Goal: Information Seeking & Learning: Learn about a topic

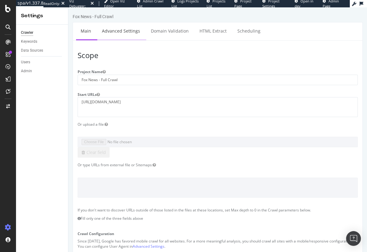
click at [117, 28] on link "Advanced Settings" at bounding box center [120, 30] width 47 height 17
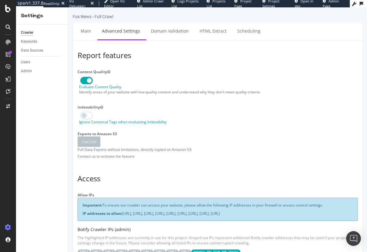
type input "steven.cook@botify.com"
click at [83, 32] on link "Main" at bounding box center [86, 30] width 20 height 17
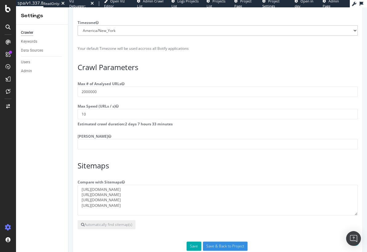
scroll to position [423, 0]
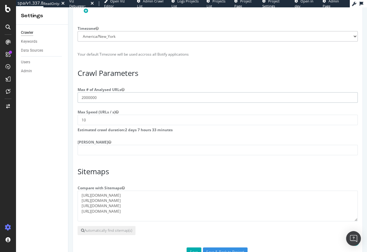
click at [81, 103] on input "2000000" at bounding box center [217, 97] width 280 height 10
click at [83, 103] on input "2000000" at bounding box center [217, 97] width 280 height 10
type input "3000000"
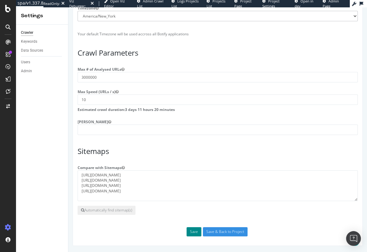
click at [191, 234] on button "Save" at bounding box center [193, 231] width 15 height 9
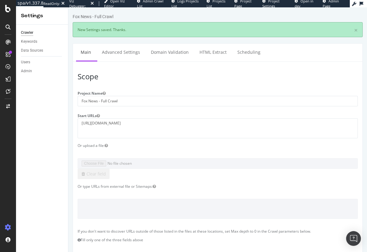
scroll to position [0, 0]
click at [153, 74] on h3 "Scope" at bounding box center [217, 77] width 280 height 8
click at [181, 75] on h3 "Scope" at bounding box center [217, 77] width 280 height 8
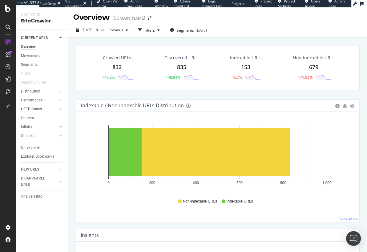
click at [43, 109] on link "HTTP Codes" at bounding box center [39, 109] width 37 height 6
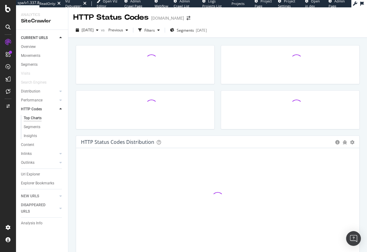
click at [72, 111] on div "HTTP Status Codes Distribution Pie Table Add to Custom Report Hold CMD (⌘) whil…" at bounding box center [217, 160] width 298 height 245
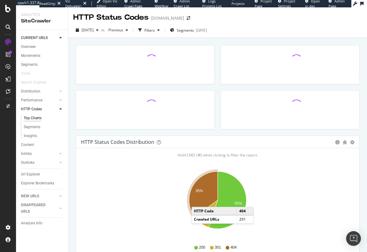
click at [197, 201] on icon "A chart." at bounding box center [203, 195] width 29 height 46
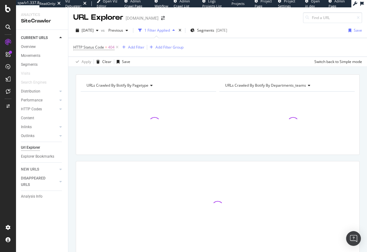
click at [74, 121] on div "URLs Crawled By Botify By pagetype Chart (by Value) Table Expand Export as CSV …" at bounding box center [217, 174] width 298 height 200
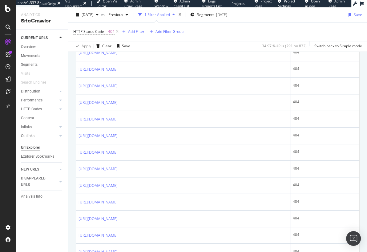
scroll to position [633, 0]
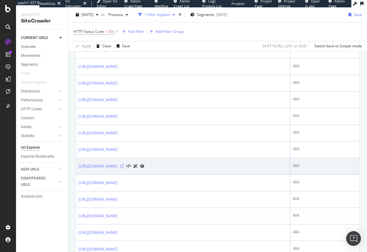
click at [124, 165] on icon at bounding box center [122, 167] width 4 height 4
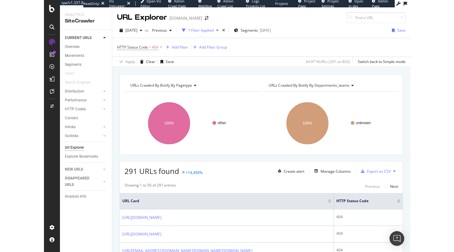
scroll to position [8, 0]
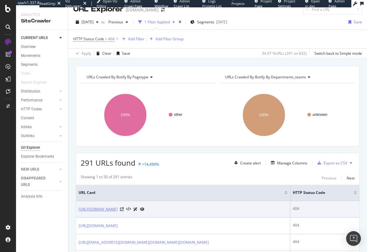
drag, startPoint x: 155, startPoint y: 209, endPoint x: 138, endPoint y: 210, distance: 16.3
click at [138, 210] on div "https://shop.timberwolves.com/en/d/-15648" at bounding box center [111, 209] width 66 height 6
copy link "/d/-15648"
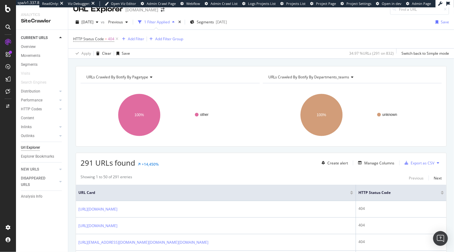
click at [223, 187] on th "URL Card" at bounding box center [216, 193] width 280 height 16
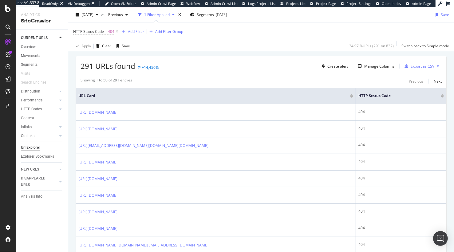
scroll to position [0, 0]
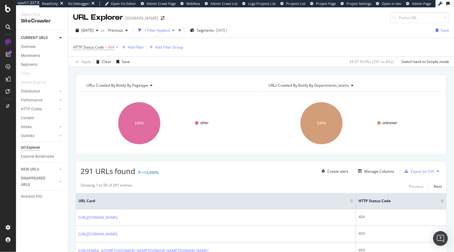
click at [176, 76] on div "URLs Crawled By Botify By pagetype Chart (by Value) Table Expand Export as CSV …" at bounding box center [261, 114] width 371 height 81
click at [107, 61] on div "Clear" at bounding box center [106, 61] width 9 height 5
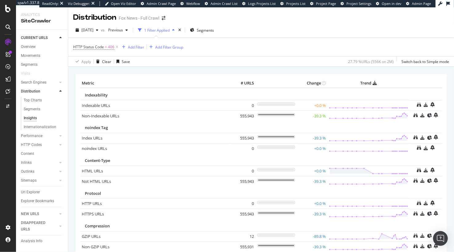
click at [241, 64] on div "Apply Clear Save 27.79 % URLs ( 556K on 2M ) Switch back to Simple mode" at bounding box center [261, 61] width 386 height 10
click at [243, 69] on div "× Metric # URLS Change Trend Indexability Indexable URLs × Close Chart - API Re…" at bounding box center [261, 189] width 386 height 245
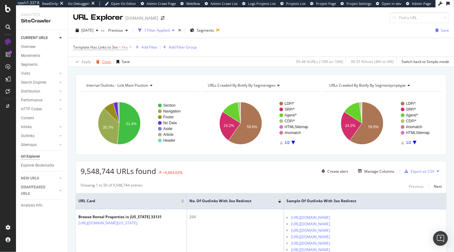
click at [103, 61] on div "Clear" at bounding box center [106, 61] width 9 height 5
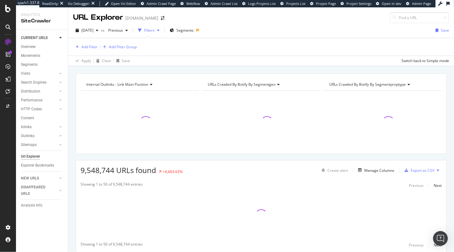
click at [72, 88] on div "Internal Outlinks - Link Main Position Chart (by Value) Table Expand Export as …" at bounding box center [261, 173] width 386 height 200
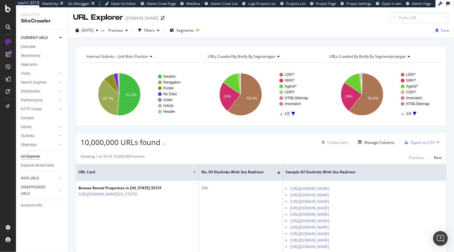
drag, startPoint x: 39, startPoint y: 80, endPoint x: 86, endPoint y: 6, distance: 88.3
click at [27, 46] on div "Overview" at bounding box center [28, 47] width 15 height 6
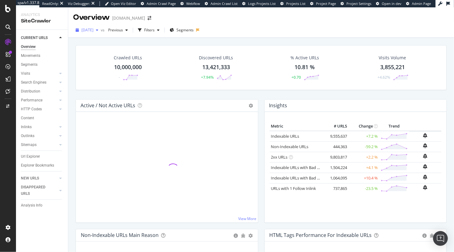
drag, startPoint x: 89, startPoint y: 30, endPoint x: 90, endPoint y: 34, distance: 3.5
click at [89, 30] on span "[DATE]" at bounding box center [87, 29] width 12 height 5
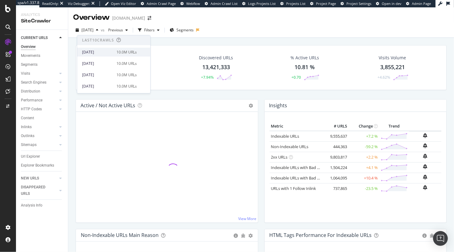
click at [94, 53] on div "[DATE]" at bounding box center [97, 53] width 31 height 6
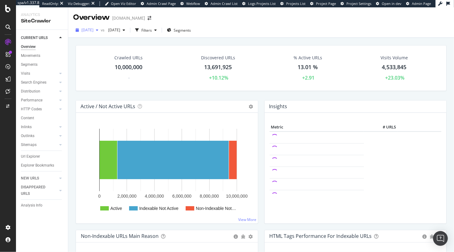
click at [93, 32] on span "[DATE]" at bounding box center [87, 29] width 12 height 5
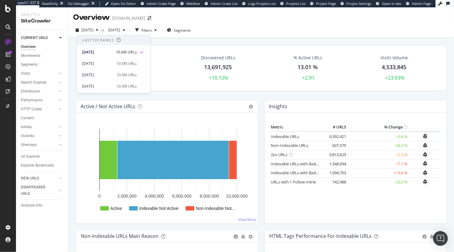
drag, startPoint x: 163, startPoint y: 42, endPoint x: 198, endPoint y: 36, distance: 36.1
click at [30, 64] on div "Segments" at bounding box center [29, 65] width 17 height 6
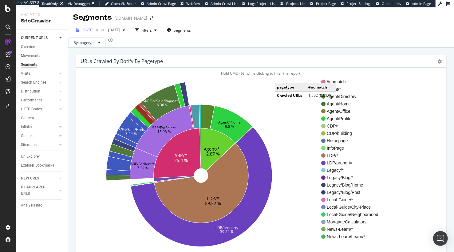
click at [93, 32] on span "[DATE]" at bounding box center [87, 29] width 12 height 5
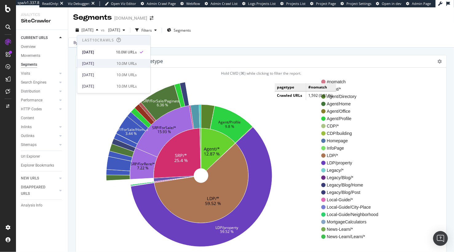
click at [110, 63] on div "[DATE]" at bounding box center [97, 64] width 31 height 6
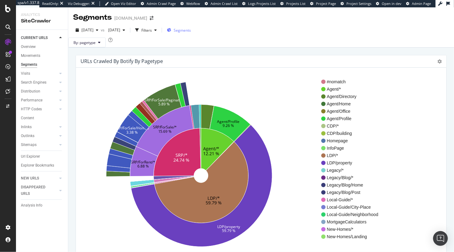
click at [191, 29] on div "Segments" at bounding box center [179, 30] width 24 height 5
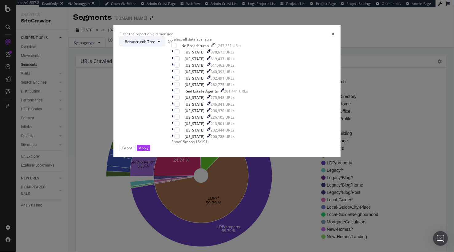
click at [155, 44] on span "Breadcrumb Tree" at bounding box center [140, 41] width 30 height 5
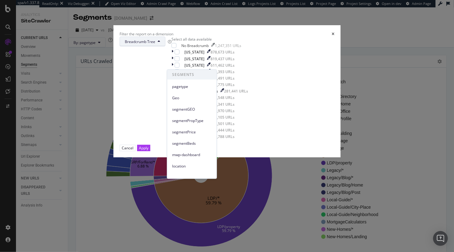
click at [199, 86] on span "pagetype" at bounding box center [192, 87] width 40 height 6
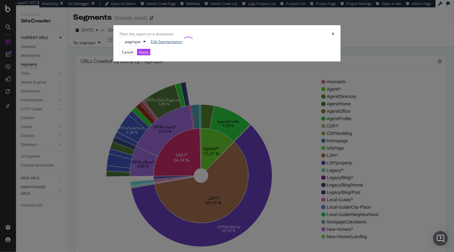
click at [182, 44] on link "Edit Segmentation" at bounding box center [166, 41] width 31 height 5
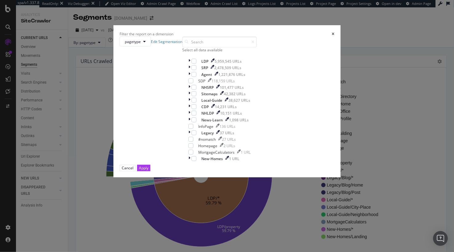
click at [112, 65] on div "Filter the report on a dimension pagetype Edit Segmentation Select all data ava…" at bounding box center [227, 126] width 454 height 252
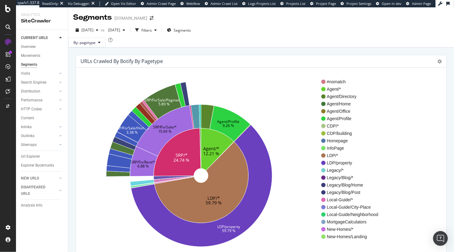
drag, startPoint x: 39, startPoint y: 156, endPoint x: 164, endPoint y: 103, distance: 135.9
click at [39, 156] on div "Url Explorer" at bounding box center [30, 156] width 19 height 6
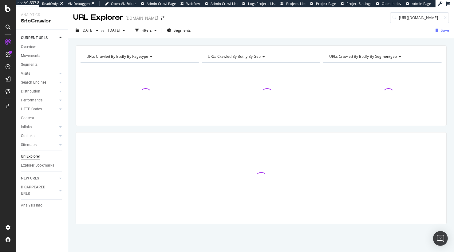
scroll to position [0, 27]
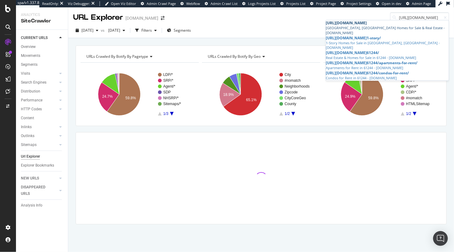
type input "https://www.homes.com/east-moline-il/"
click at [415, 28] on link "https://www.homes.com/east-moline-il/ East Moline, IL Homes for Sale & Real Est…" at bounding box center [387, 27] width 123 height 15
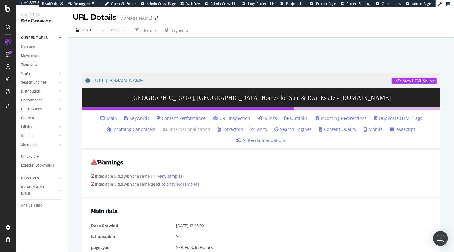
click at [208, 56] on div at bounding box center [261, 54] width 371 height 26
drag, startPoint x: 176, startPoint y: 63, endPoint x: 160, endPoint y: 50, distance: 21.4
click at [176, 63] on div at bounding box center [261, 54] width 371 height 26
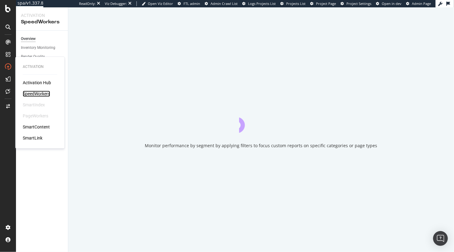
click at [42, 94] on div "SpeedWorkers" at bounding box center [36, 94] width 27 height 6
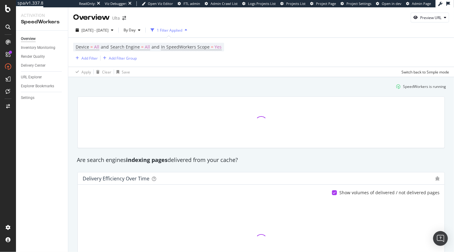
click at [124, 93] on div at bounding box center [261, 123] width 375 height 62
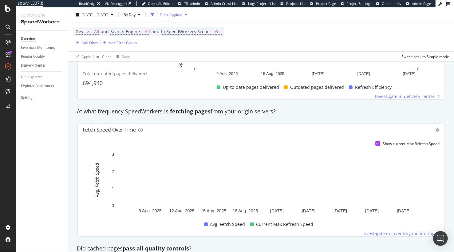
scroll to position [327, 0]
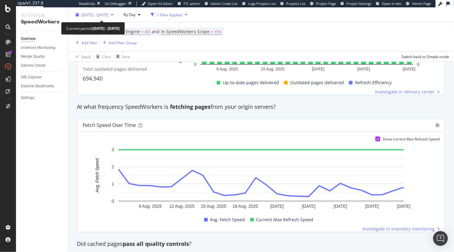
click at [105, 14] on span "2025 Aug. 6th - Sep. 2nd" at bounding box center [94, 14] width 27 height 5
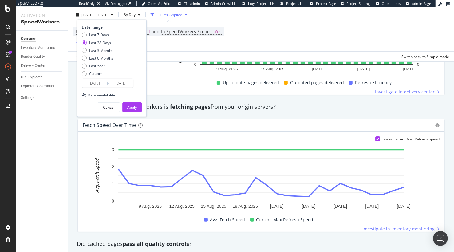
drag, startPoint x: 100, startPoint y: 33, endPoint x: 115, endPoint y: 74, distance: 43.4
click at [100, 33] on div "Last 7 Days" at bounding box center [99, 34] width 20 height 5
type input "2025/08/27"
click at [135, 107] on div "Apply" at bounding box center [132, 107] width 10 height 5
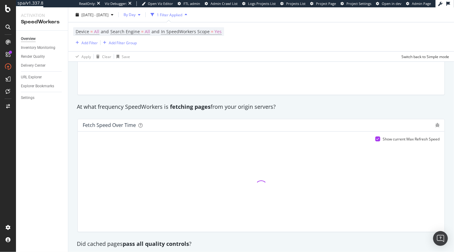
click at [136, 15] on span "By Day" at bounding box center [128, 14] width 14 height 5
drag, startPoint x: 151, startPoint y: 26, endPoint x: 149, endPoint y: 31, distance: 5.9
click at [151, 26] on span "By Hour" at bounding box center [146, 27] width 16 height 6
click at [74, 117] on div "Fetch Speed over time Show current Max Refresh Speed" at bounding box center [261, 175] width 375 height 123
drag, startPoint x: 52, startPoint y: 48, endPoint x: 213, endPoint y: 1, distance: 167.9
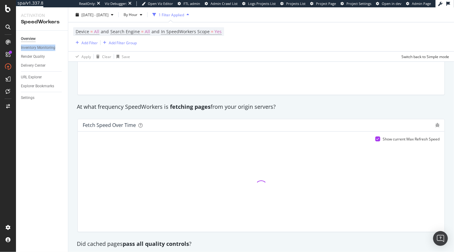
click at [0, 0] on div "spa/v1.337.8 ReadOnly: Viz Debugger: Open Viz Editor FTL admin Admin Crawl List…" at bounding box center [227, 126] width 454 height 252
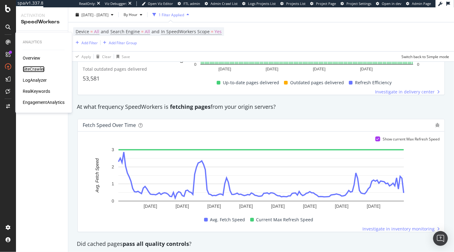
click at [37, 69] on div "SiteCrawler" at bounding box center [34, 69] width 22 height 6
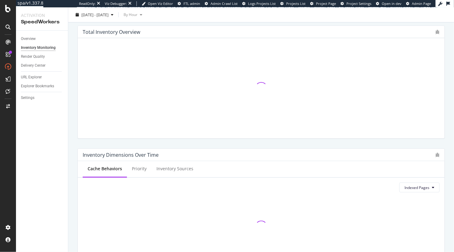
scroll to position [291, 0]
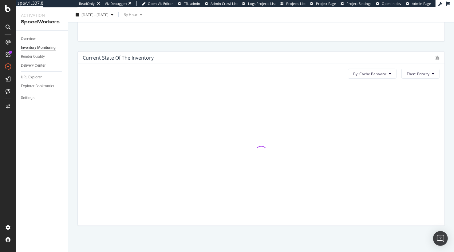
click at [71, 97] on div "Indexed URLs Cache refreshes Monitor the number of pages in your inventory that…" at bounding box center [261, 0] width 386 height 506
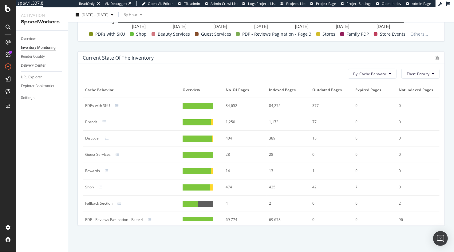
scroll to position [1, 0]
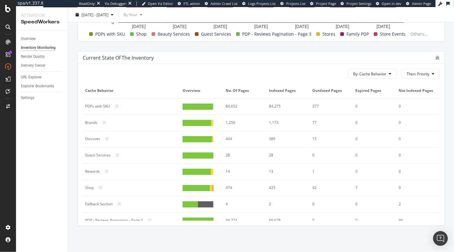
drag, startPoint x: 157, startPoint y: 122, endPoint x: 113, endPoint y: 121, distance: 44.3
click at [157, 122] on div at bounding box center [137, 123] width 80 height 4
click at [106, 121] on div at bounding box center [107, 123] width 11 height 4
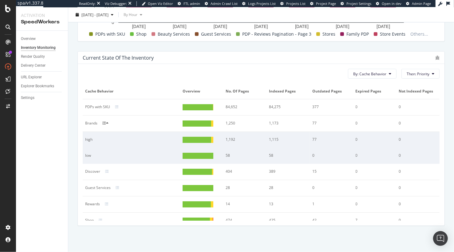
click at [106, 121] on div at bounding box center [105, 123] width 6 height 4
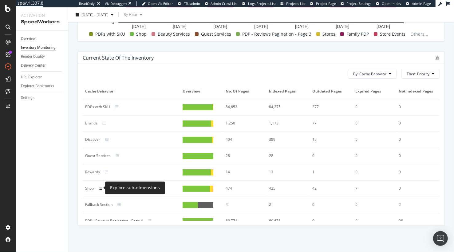
click at [100, 188] on icon at bounding box center [101, 189] width 4 height 4
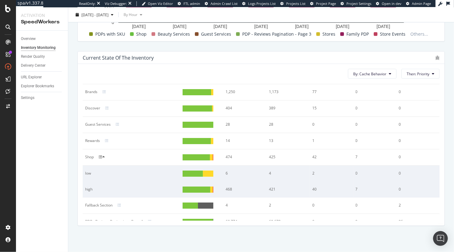
scroll to position [32, 0]
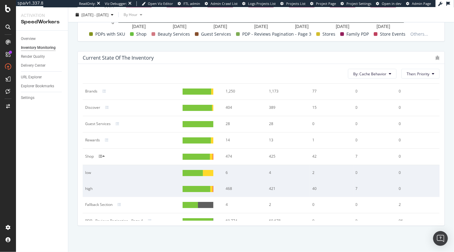
click at [97, 174] on div "low" at bounding box center [126, 173] width 83 height 6
click at [105, 156] on icon at bounding box center [103, 157] width 2 height 4
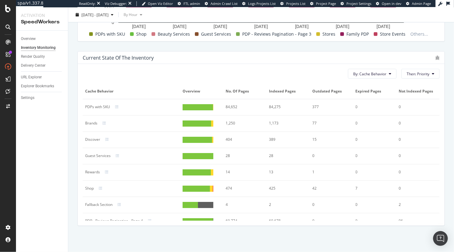
click at [74, 188] on div "Current state of the inventory By: Cache Behavior Then: Priority Cache Behavior…" at bounding box center [261, 138] width 375 height 185
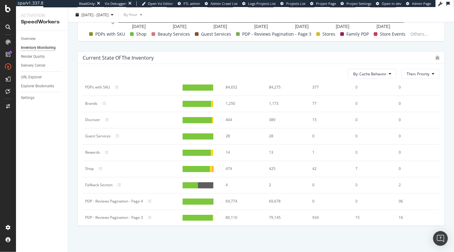
scroll to position [22, 0]
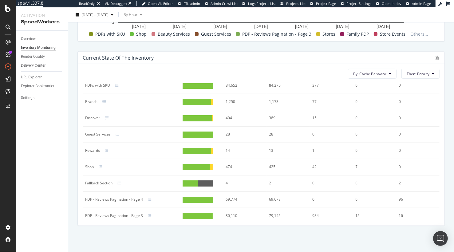
click at [212, 166] on div at bounding box center [211, 167] width 3 height 6
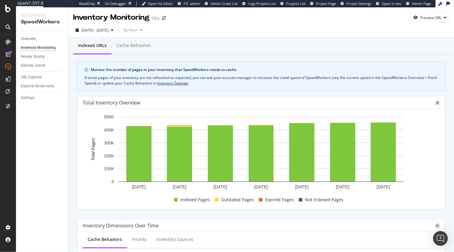
scroll to position [148, 0]
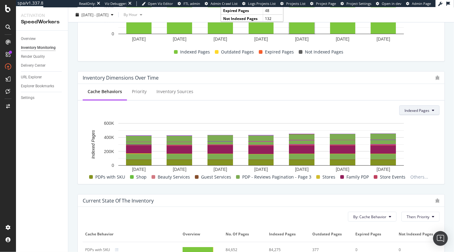
click at [409, 110] on span "Indexed Pages" at bounding box center [417, 110] width 25 height 5
click at [415, 136] on span "Stale Pages" at bounding box center [421, 134] width 32 height 6
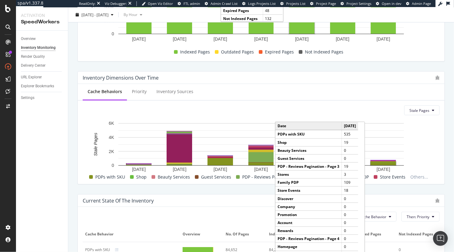
click at [384, 165] on rect "A chart." at bounding box center [383, 163] width 25 height 3
click at [385, 164] on rect "A chart." at bounding box center [383, 163] width 25 height 3
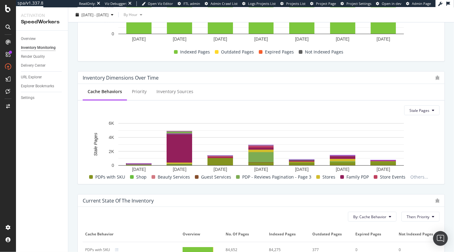
click at [361, 70] on div "Inventory Dimensions Over Time Cache Behaviors Priority Inventory Sources Stale…" at bounding box center [261, 127] width 375 height 123
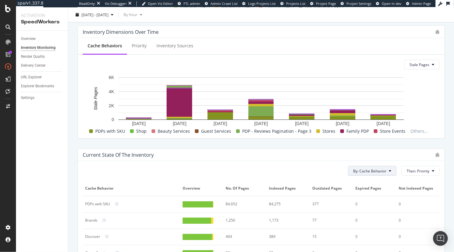
scroll to position [226, 0]
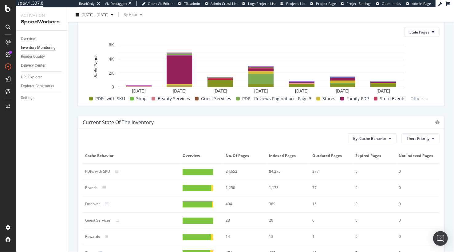
click at [289, 120] on div "Current state of the inventory" at bounding box center [258, 122] width 350 height 6
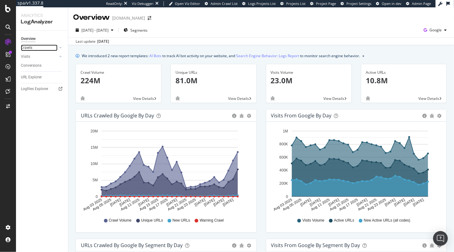
click at [37, 47] on link "Crawls" at bounding box center [39, 48] width 37 height 6
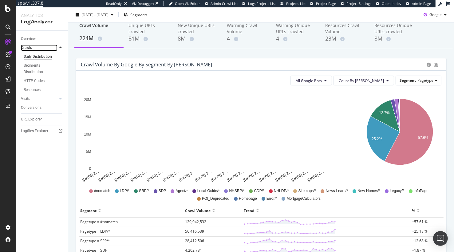
scroll to position [36, 0]
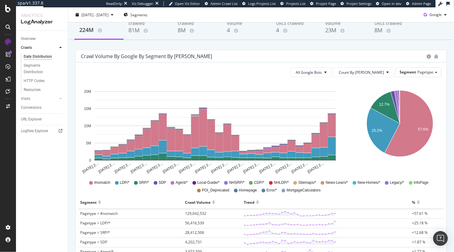
click at [407, 78] on div "All Google Bots Count By Day Segment Pagetype Hold CMD (⌘) while clicking to fi…" at bounding box center [261, 232] width 371 height 340
drag, startPoint x: 366, startPoint y: 50, endPoint x: 355, endPoint y: 91, distance: 43.3
click at [366, 50] on div "Crawl Volume by google by Segment by Day All Google Bots Count By Day Segment P…" at bounding box center [261, 226] width 371 height 353
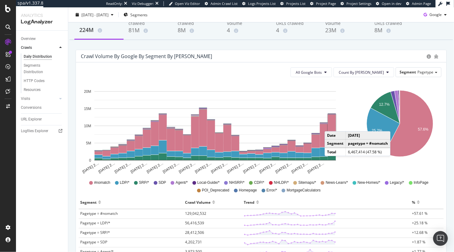
click at [331, 125] on rect "A chart." at bounding box center [332, 126] width 8 height 22
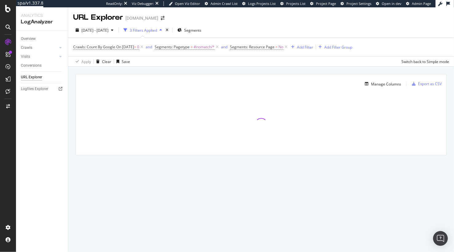
drag, startPoint x: 179, startPoint y: 70, endPoint x: 176, endPoint y: 70, distance: 3.4
click at [179, 70] on div "Manage Columns Export as CSV Full URL Crawls: Count By Google" at bounding box center [261, 122] width 386 height 110
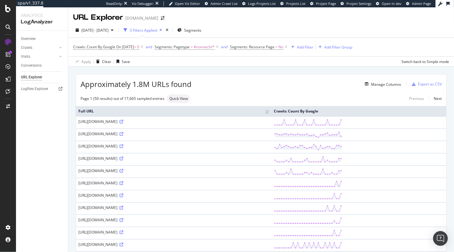
click at [229, 85] on div "Manage Columns" at bounding box center [297, 84] width 210 height 7
drag, startPoint x: 122, startPoint y: 159, endPoint x: 79, endPoint y: 159, distance: 43.4
click at [79, 159] on div "https://www.homes.com/-?utm_medium=paid_social&utm_source=YouTube&utm_campaign=…" at bounding box center [173, 158] width 191 height 5
click at [159, 163] on td "https://www.homes.com/-?utm_medium=paid_social&utm_source=YouTube&utm_campaign=…" at bounding box center [174, 159] width 196 height 12
click at [123, 158] on icon at bounding box center [122, 159] width 4 height 4
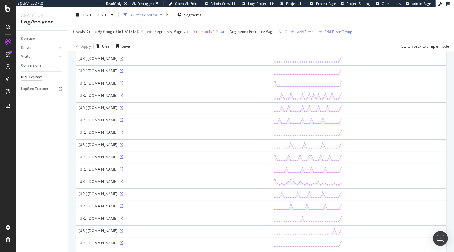
scroll to position [597, 0]
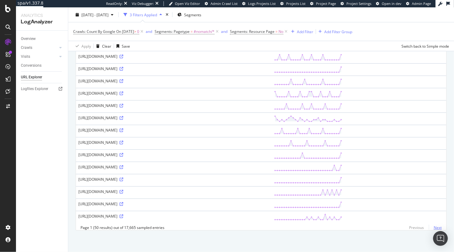
click at [436, 227] on link "Next" at bounding box center [435, 227] width 13 height 9
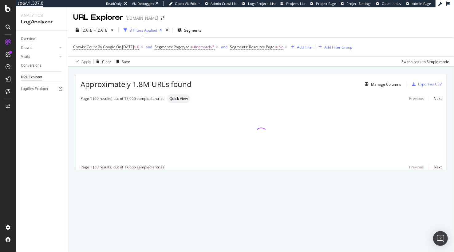
click at [233, 72] on div "Approximately 1.8M URLs found Manage Columns Export as CSV Page 1 (50 results) …" at bounding box center [261, 129] width 386 height 125
click at [207, 73] on div "Approximately 1.8M URLs found Manage Columns Export as CSV Page 1 (50 results) …" at bounding box center [261, 129] width 386 height 125
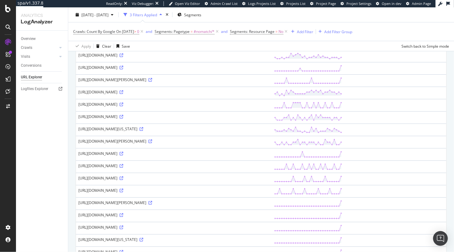
scroll to position [151, 0]
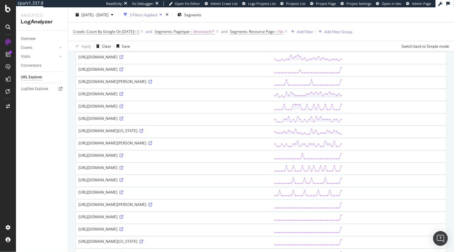
click at [126, 121] on div "https://www.homes.com/colonia-nj" at bounding box center [173, 118] width 191 height 5
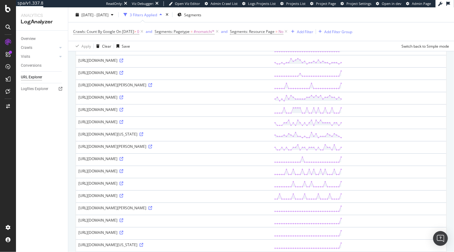
click at [136, 125] on div "https://www.homes.com/colonia-nj" at bounding box center [173, 121] width 191 height 5
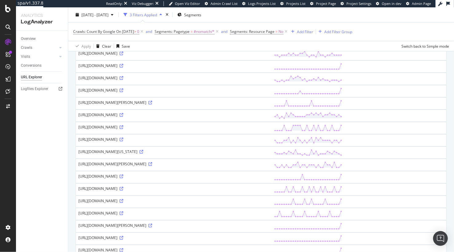
scroll to position [246, 0]
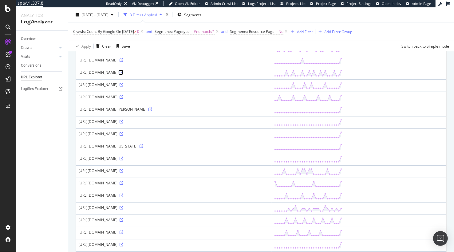
click at [123, 74] on icon at bounding box center [122, 73] width 4 height 4
click at [190, 31] on span "Segments: Pagetype" at bounding box center [172, 31] width 35 height 5
click at [201, 56] on div at bounding box center [202, 58] width 67 height 10
click at [279, 42] on div "Apply Clear Save Switch back to Simple mode" at bounding box center [261, 46] width 386 height 10
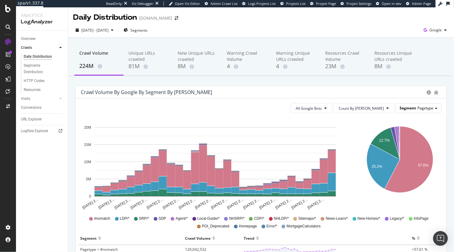
click at [417, 109] on div "Segment Pagetype" at bounding box center [418, 108] width 45 height 9
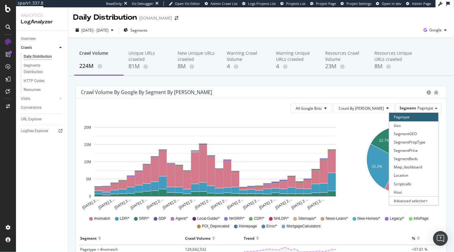
click at [399, 88] on div "Crawl Volume by google by Segment by Day" at bounding box center [261, 92] width 371 height 12
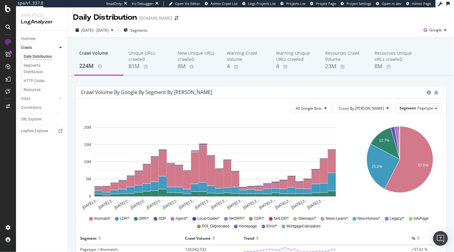
click at [407, 87] on div "Crawl Volume by google by Segment by Day" at bounding box center [261, 92] width 371 height 12
click at [214, 33] on div "2025 Aug. 3rd - Sep. 1st Segments Google" at bounding box center [261, 31] width 386 height 12
click at [147, 28] on span "Segments" at bounding box center [138, 30] width 17 height 5
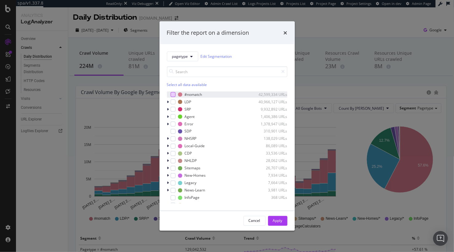
click at [175, 94] on div "modal" at bounding box center [173, 94] width 5 height 5
click at [281, 219] on div "Apply" at bounding box center [278, 220] width 10 height 5
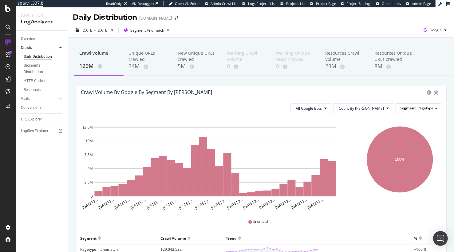
click at [419, 109] on span "Pagetype" at bounding box center [426, 107] width 16 height 5
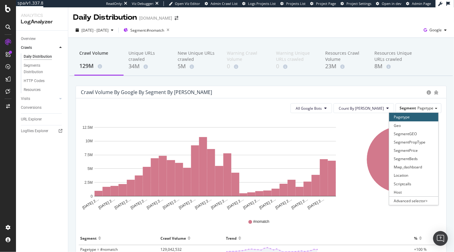
drag, startPoint x: 417, startPoint y: 122, endPoint x: 413, endPoint y: 117, distance: 6.4
click at [417, 122] on div "Geo" at bounding box center [413, 125] width 49 height 8
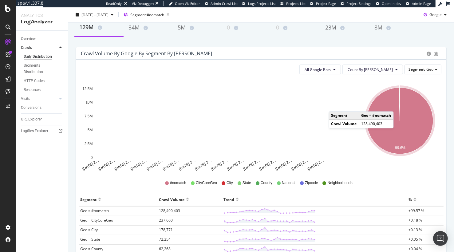
scroll to position [59, 0]
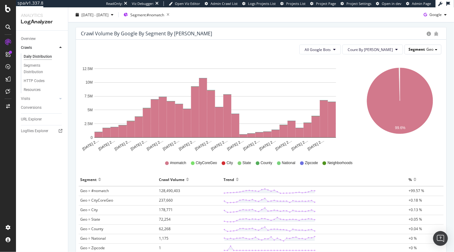
click at [419, 50] on span "Segment" at bounding box center [417, 49] width 16 height 5
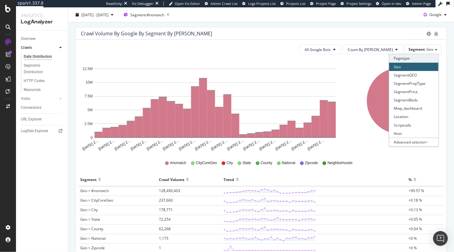
click at [413, 58] on div "Pagetype" at bounding box center [413, 58] width 49 height 8
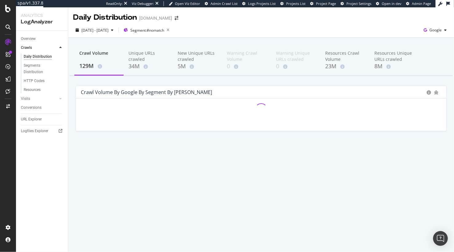
click at [322, 26] on div "2025 Aug. 3rd - Sep. 1st Segment: #nomatch Google" at bounding box center [261, 31] width 386 height 12
click at [172, 40] on div "Crawl Volume 129M Unique URLs crawled 34M New Unique URLs crawled 5M Warning Cr…" at bounding box center [261, 98] width 386 height 121
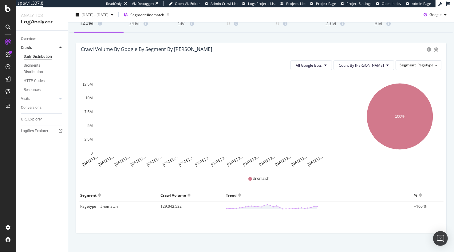
scroll to position [46, 0]
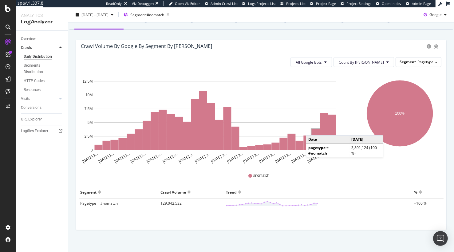
click at [426, 61] on span "Pagetype" at bounding box center [426, 61] width 16 height 5
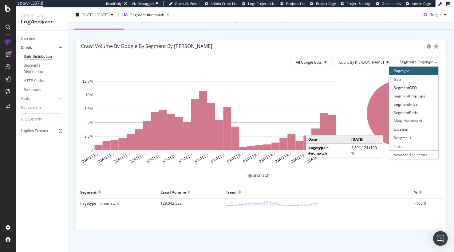
click at [393, 39] on div "Crawl Volume 129M Unique URLs crawled 34M New Unique URLs crawled 5M Warning Cr…" at bounding box center [261, 125] width 386 height 266
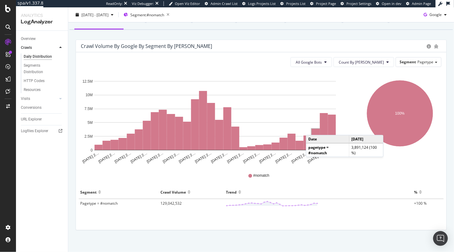
scroll to position [0, 0]
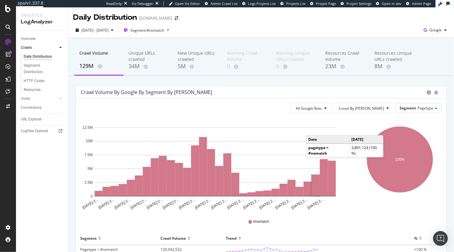
click at [368, 82] on div "Crawl Volume 129M Unique URLs crawled 34M New Unique URLs crawled 5M Warning Cr…" at bounding box center [261, 171] width 386 height 266
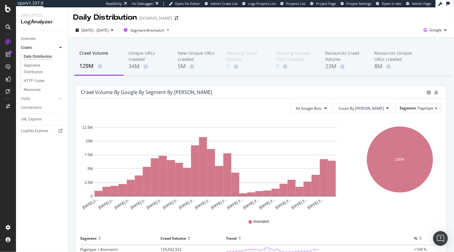
drag, startPoint x: 40, startPoint y: 91, endPoint x: 169, endPoint y: 6, distance: 154.2
click at [262, 83] on div "Crawl Volume 129M Unique URLs crawled 34M New Unique URLs crawled 5M Warning Cr…" at bounding box center [261, 171] width 386 height 266
click at [182, 62] on div "5M" at bounding box center [197, 66] width 39 height 8
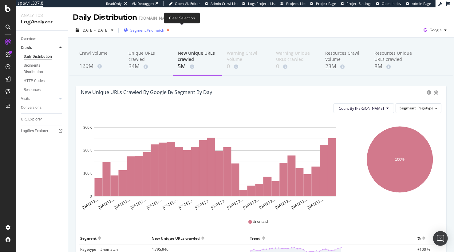
click at [172, 29] on icon "button" at bounding box center [168, 30] width 8 height 9
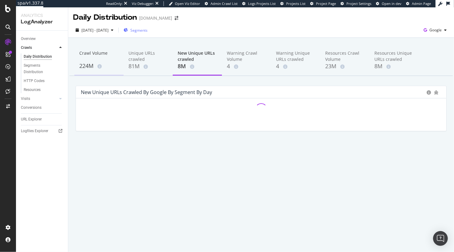
click at [85, 65] on div "224M" at bounding box center [98, 66] width 39 height 8
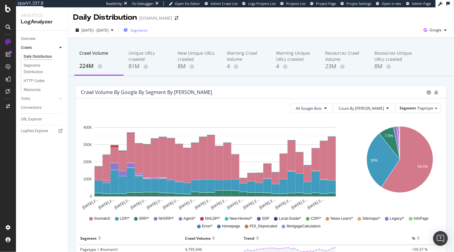
click at [147, 31] on span "Segments" at bounding box center [138, 30] width 17 height 5
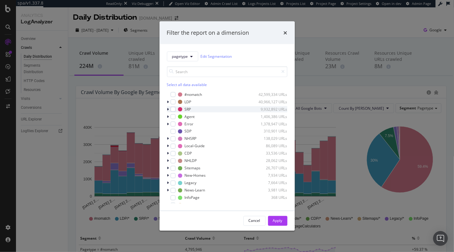
drag, startPoint x: 174, startPoint y: 109, endPoint x: 178, endPoint y: 112, distance: 4.9
click at [174, 109] on div "modal" at bounding box center [173, 109] width 5 height 5
click at [280, 222] on div "Apply" at bounding box center [278, 220] width 10 height 5
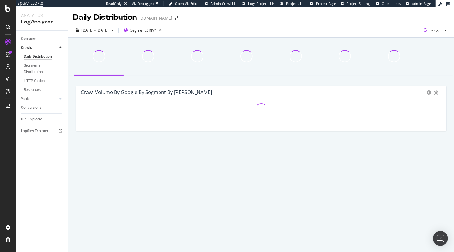
click at [258, 82] on div "Crawl Volume by google by Segment by Day Hold CMD (⌘) while clicking to filter …" at bounding box center [261, 98] width 386 height 121
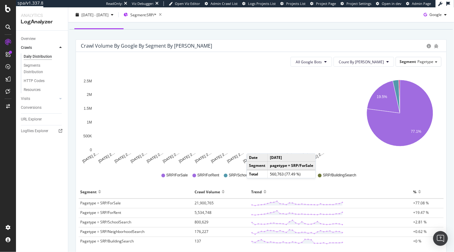
scroll to position [47, 0]
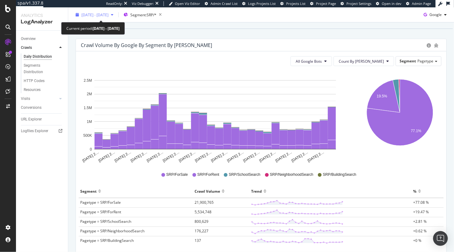
click at [104, 14] on span "2025 Aug. 3rd - Sep. 1st" at bounding box center [94, 14] width 27 height 5
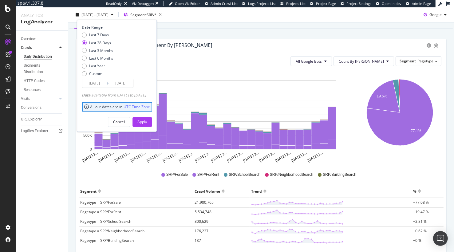
drag, startPoint x: 110, startPoint y: 51, endPoint x: 144, endPoint y: 101, distance: 60.6
click at [110, 51] on div "Last 3 Months" at bounding box center [101, 50] width 24 height 5
type input "2025/06/02"
click at [147, 124] on div "Apply" at bounding box center [142, 121] width 10 height 5
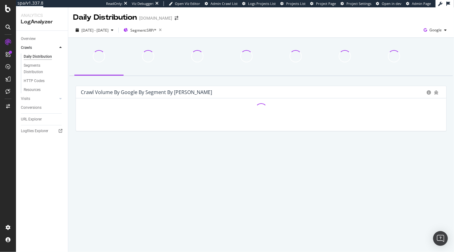
drag, startPoint x: 208, startPoint y: 26, endPoint x: 205, endPoint y: 28, distance: 4.3
click at [208, 26] on div "2025 Jun. 2nd - Sep. 1st Segment: SRP/* Google" at bounding box center [261, 31] width 386 height 12
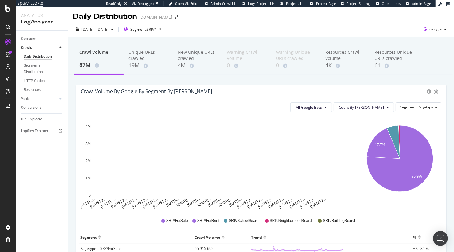
scroll to position [1, 0]
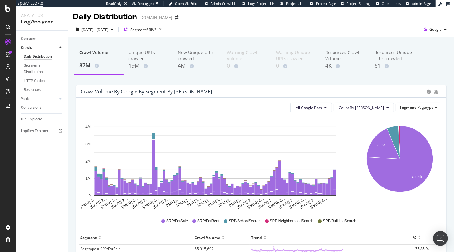
click at [232, 27] on div "2025 Jun. 2nd - Sep. 1st Segment: SRP/* Google" at bounding box center [261, 31] width 386 height 12
click at [164, 30] on icon "button" at bounding box center [161, 29] width 8 height 9
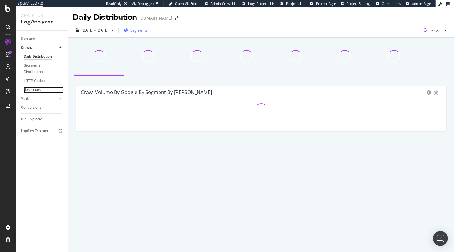
drag, startPoint x: 34, startPoint y: 90, endPoint x: 57, endPoint y: 88, distance: 22.9
click at [34, 90] on div "Resources" at bounding box center [32, 90] width 17 height 6
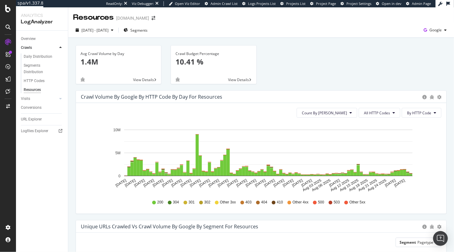
click at [165, 65] on div "Avg Crawl Volume by Day 1.4M View Details" at bounding box center [118, 67] width 95 height 45
click at [41, 57] on div "Daily Distribution" at bounding box center [38, 57] width 29 height 6
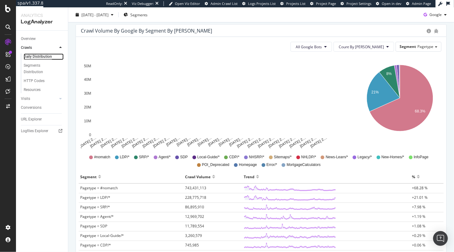
scroll to position [64, 0]
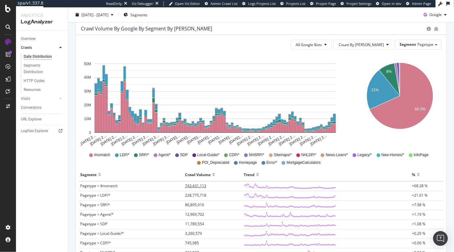
click at [199, 187] on span "743,431,113" at bounding box center [195, 185] width 21 height 5
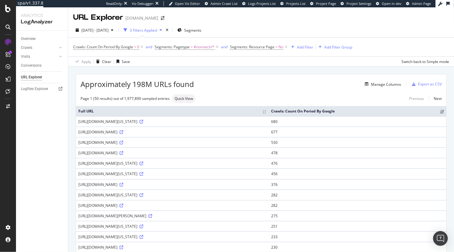
drag, startPoint x: 230, startPoint y: 87, endPoint x: 239, endPoint y: 80, distance: 11.5
click at [230, 87] on div "Manage Columns" at bounding box center [297, 84] width 207 height 7
drag, startPoint x: 229, startPoint y: 75, endPoint x: 186, endPoint y: 10, distance: 77.9
click at [228, 75] on div "Approximately 198M URLs found Manage Columns Export as CSV" at bounding box center [261, 81] width 371 height 15
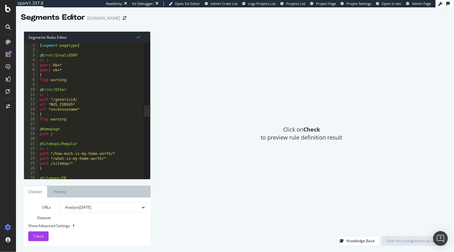
click at [196, 36] on div "Click on Check to preview rule definition result" at bounding box center [302, 133] width 290 height 205
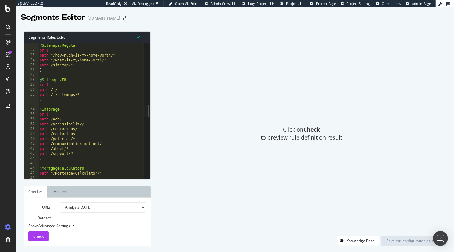
scroll to position [142, 0]
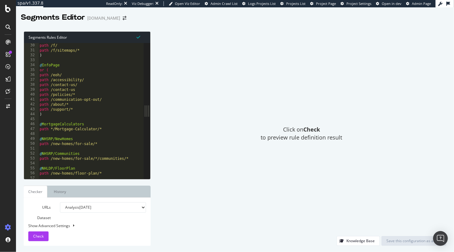
click at [98, 110] on div "or ( path /f/ path /f/sitemaps/* ) @ InfoPage or ( path /eoh/ path /accessibili…" at bounding box center [105, 111] width 135 height 146
click at [90, 116] on div "or ( path /f/ path /f/sitemaps/* ) @ InfoPage or ( path /eoh/ path /accessibili…" at bounding box center [105, 111] width 135 height 146
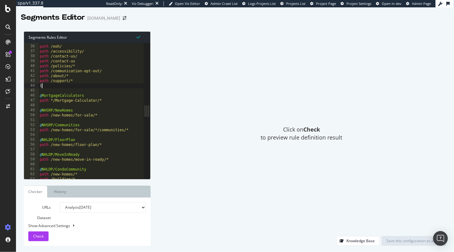
scroll to position [172, 0]
drag, startPoint x: 204, startPoint y: 110, endPoint x: 200, endPoint y: 112, distance: 3.7
click at [204, 110] on div "Click on Check to preview rule definition result" at bounding box center [302, 133] width 290 height 205
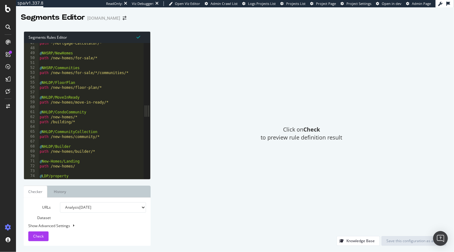
scroll to position [234, 0]
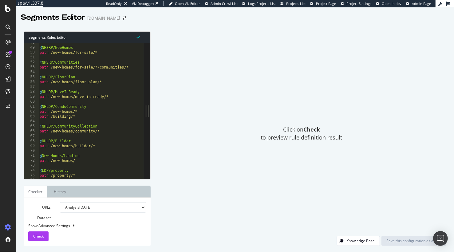
drag, startPoint x: 239, startPoint y: 111, endPoint x: 257, endPoint y: 91, distance: 27.1
click at [240, 110] on div "Click on Check to preview rule definition result" at bounding box center [302, 133] width 290 height 205
type textarea "@NHLDP/CondoCommunity"
click at [109, 106] on div "@ NHSRP/NewHomes path /new-homes/for-sale/* @ NHSRP/Communities path /new-homes…" at bounding box center [105, 113] width 135 height 146
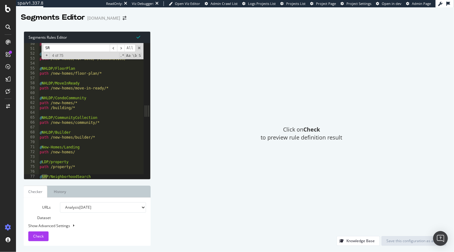
scroll to position [243, 0]
click at [112, 49] on span "​" at bounding box center [113, 48] width 7 height 8
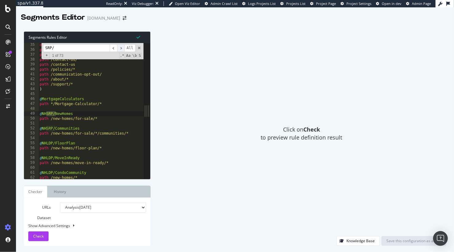
click at [121, 47] on span "​" at bounding box center [120, 48] width 7 height 8
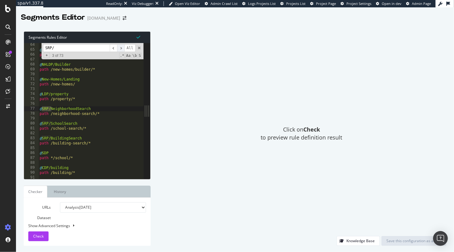
scroll to position [311, 0]
click at [121, 47] on span "​" at bounding box center [120, 48] width 7 height 8
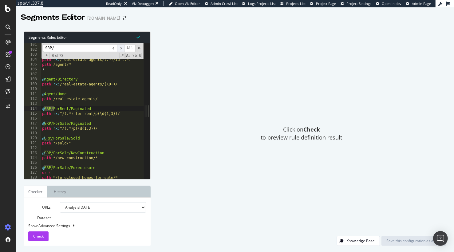
scroll to position [493, 0]
click at [121, 48] on span "​" at bounding box center [120, 48] width 7 height 8
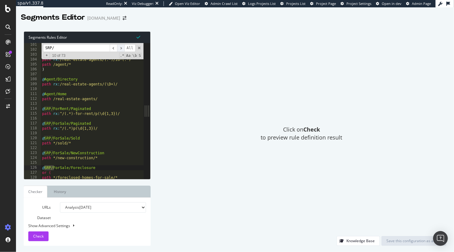
click at [121, 48] on span "​" at bounding box center [120, 48] width 7 height 8
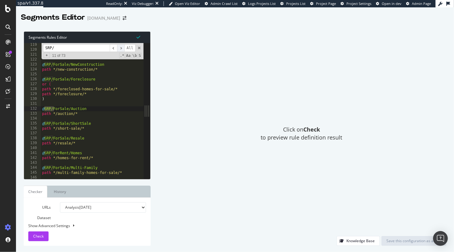
click at [121, 48] on span "​" at bounding box center [120, 48] width 7 height 8
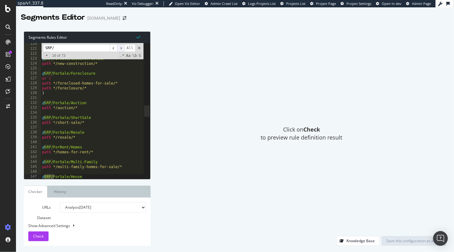
click at [121, 48] on span "​" at bounding box center [120, 48] width 7 height 8
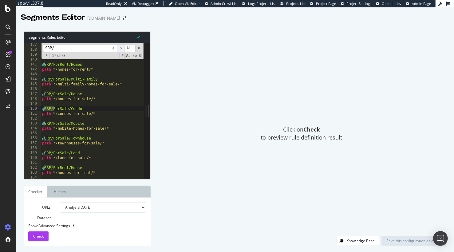
click at [121, 48] on span "​" at bounding box center [120, 48] width 7 height 8
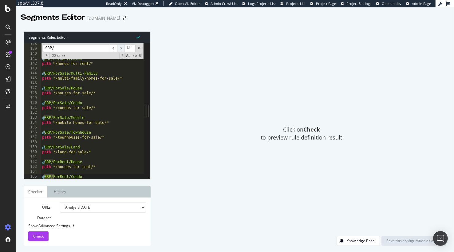
click at [121, 48] on span "​" at bounding box center [120, 48] width 7 height 8
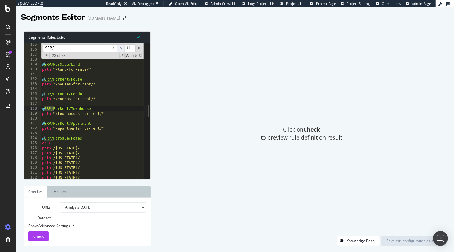
click at [121, 48] on span "​" at bounding box center [120, 48] width 7 height 8
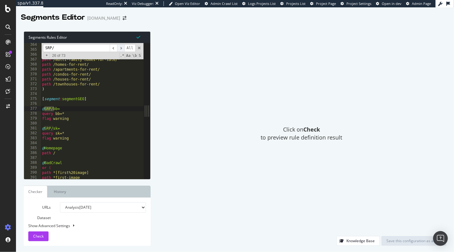
scroll to position [1787, 0]
drag, startPoint x: 216, startPoint y: 74, endPoint x: 185, endPoint y: 6, distance: 75.7
click at [208, 66] on div "Click on Check to preview rule definition result" at bounding box center [302, 133] width 290 height 205
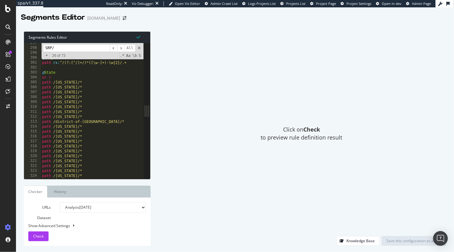
scroll to position [1292, 0]
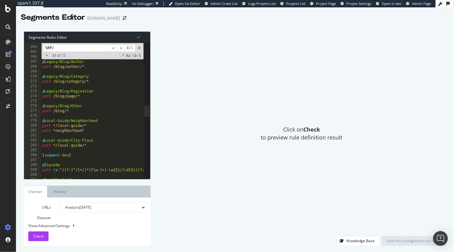
click at [220, 94] on div "Click on Check to preview rule definition result" at bounding box center [302, 133] width 290 height 205
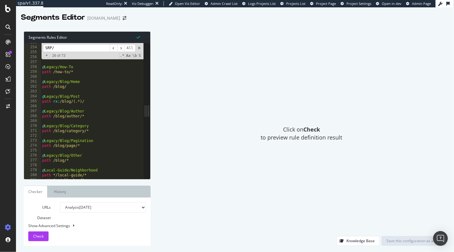
scroll to position [1244, 0]
click at [183, 102] on div "Click on Check to preview rule definition result" at bounding box center [302, 133] width 290 height 205
click at [80, 47] on input "SRP/" at bounding box center [76, 48] width 67 height 8
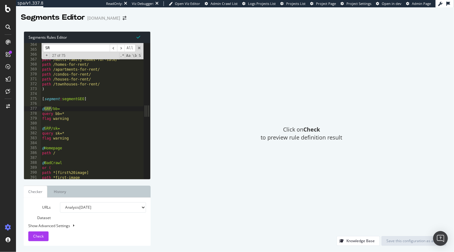
type input "S"
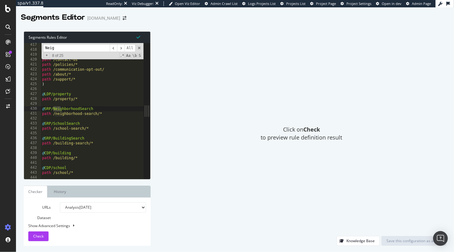
scroll to position [2047, 0]
type input "Neighborhood"
click at [114, 50] on span "​" at bounding box center [113, 48] width 7 height 8
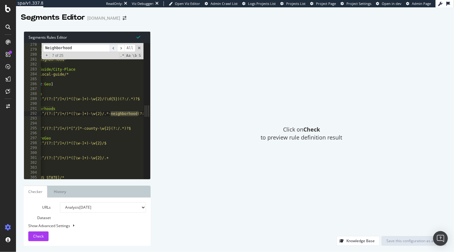
scroll to position [0, 18]
click at [114, 50] on span "​" at bounding box center [113, 48] width 7 height 8
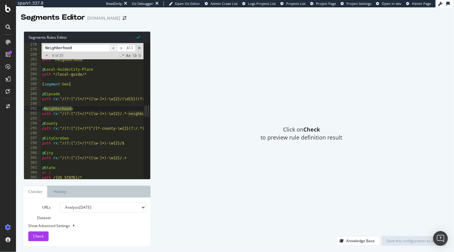
click at [114, 50] on span "​" at bounding box center [113, 48] width 7 height 8
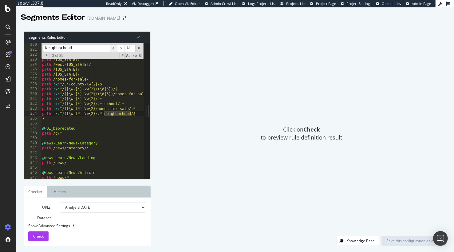
click at [114, 50] on span "​" at bounding box center [113, 48] width 7 height 8
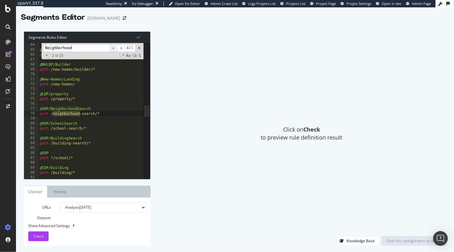
scroll to position [311, 0]
click at [114, 50] on span "​" at bounding box center [113, 48] width 7 height 8
click at [121, 49] on span "​" at bounding box center [120, 48] width 7 height 8
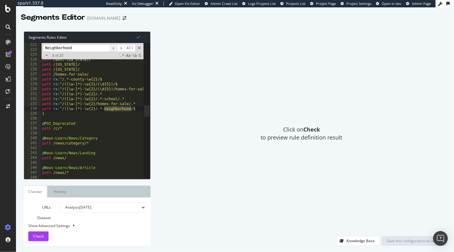
click at [114, 48] on span "​" at bounding box center [113, 48] width 7 height 8
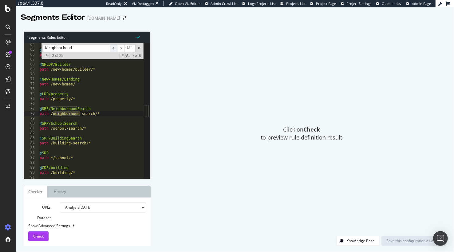
scroll to position [311, 0]
click at [138, 48] on span at bounding box center [139, 48] width 4 height 4
type textarea "path /neighborhood-search/*"
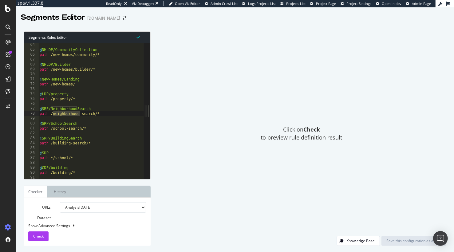
drag, startPoint x: 189, startPoint y: 64, endPoint x: 188, endPoint y: 61, distance: 3.4
click at [188, 62] on div "Click on Check to preview rule definition result" at bounding box center [302, 133] width 290 height 205
click at [123, 114] on div "@ NHLDP/CommunityCollection path /new-homes/community/* @ NHLDP/Builder path /n…" at bounding box center [105, 115] width 135 height 146
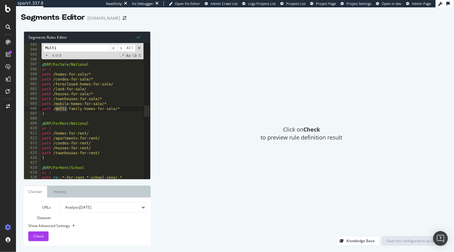
scroll to position [4227, 0]
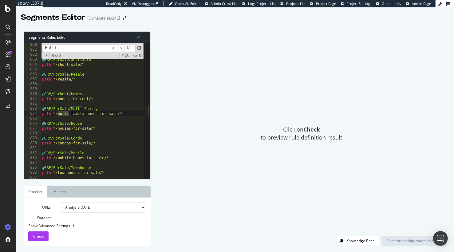
type input "Multi"
click at [137, 48] on span at bounding box center [139, 48] width 4 height 4
type textarea "path */multi-family-homes-for-sale/*"
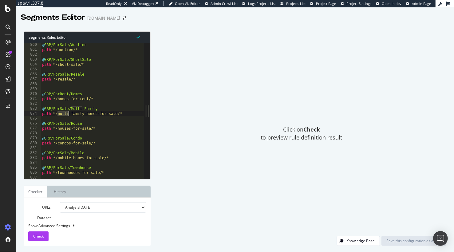
drag, startPoint x: 179, startPoint y: 67, endPoint x: 165, endPoint y: 10, distance: 58.0
click at [178, 65] on div "Click on Check to preview rule definition result" at bounding box center [302, 133] width 290 height 205
click at [111, 67] on div "@ SRP/ForSale/Auction path */auction/* @ SRP/ForSale/ShortSale path */short-sal…" at bounding box center [108, 115] width 135 height 146
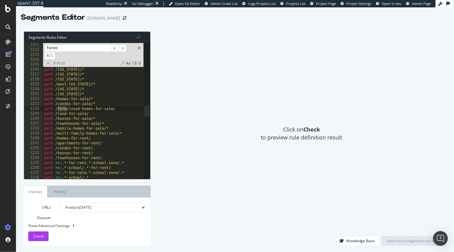
scroll to position [5954, 0]
click at [114, 49] on span "​" at bounding box center [114, 48] width 7 height 8
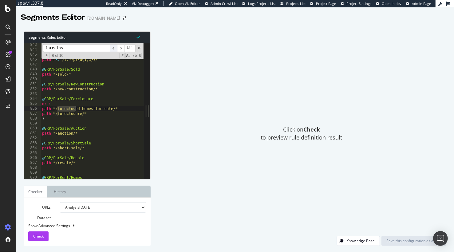
click at [114, 49] on span "​" at bounding box center [113, 48] width 7 height 8
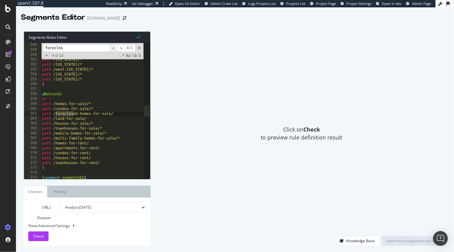
click at [114, 49] on span "​" at bounding box center [113, 48] width 7 height 8
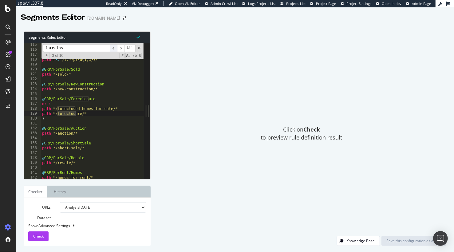
scroll to position [562, 0]
click at [114, 49] on span "​" at bounding box center [113, 48] width 7 height 8
click at [122, 48] on span "​" at bounding box center [120, 48] width 7 height 8
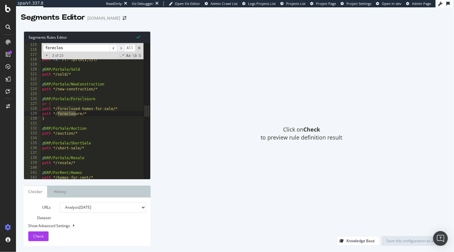
click at [122, 48] on span "​" at bounding box center [120, 48] width 7 height 8
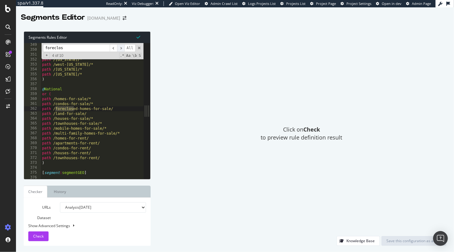
scroll to position [1713, 0]
click at [115, 48] on span "​" at bounding box center [113, 48] width 7 height 8
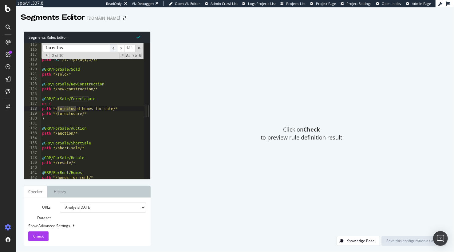
click at [115, 48] on span "​" at bounding box center [113, 48] width 7 height 8
click at [206, 80] on div "Click on Check to preview rule definition result" at bounding box center [302, 133] width 290 height 205
click at [96, 124] on div "path rx : ^/(.*)-for-rent/p(\d{1,3})/ @ SRP/ForSale/Paginated path rx : ^/(.*)p…" at bounding box center [108, 115] width 135 height 146
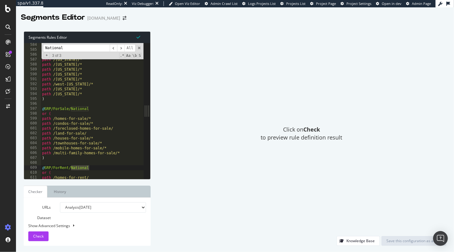
scroll to position [1688, 0]
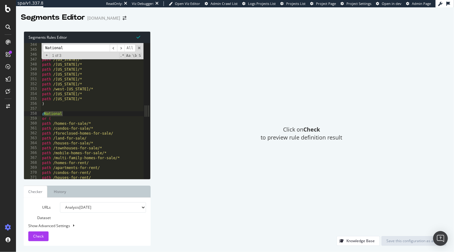
type input "National"
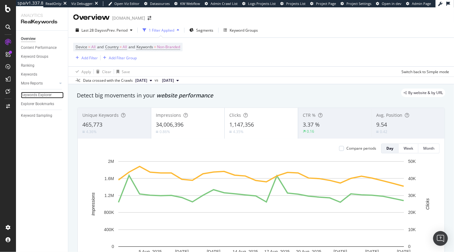
drag, startPoint x: 45, startPoint y: 94, endPoint x: 50, endPoint y: 92, distance: 5.9
click at [45, 94] on div "Keywords Explorer" at bounding box center [36, 95] width 31 height 6
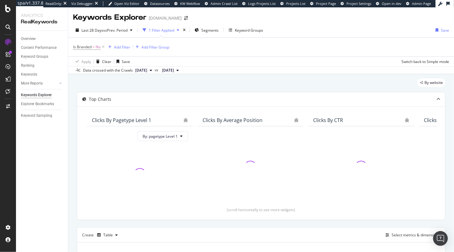
drag, startPoint x: 110, startPoint y: 82, endPoint x: 110, endPoint y: 78, distance: 4.3
click at [110, 82] on div "By website" at bounding box center [261, 85] width 369 height 14
click at [133, 83] on div "By website" at bounding box center [261, 85] width 369 height 14
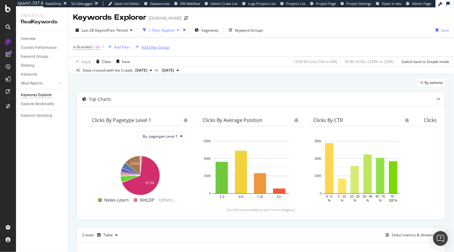
drag, startPoint x: 103, startPoint y: 47, endPoint x: 106, endPoint y: 47, distance: 3.4
click at [103, 47] on icon at bounding box center [103, 47] width 5 height 6
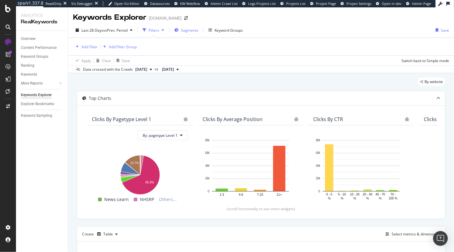
click at [190, 30] on span "Segments" at bounding box center [189, 30] width 17 height 5
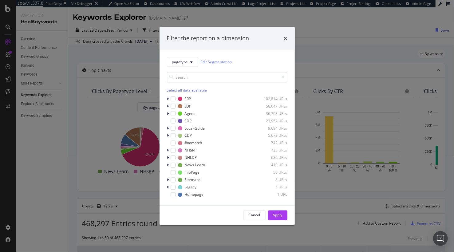
drag, startPoint x: 287, startPoint y: 38, endPoint x: 275, endPoint y: 45, distance: 14.1
click at [287, 38] on icon "times" at bounding box center [286, 38] width 4 height 5
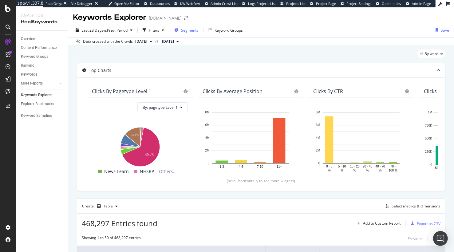
click at [189, 28] on span "Segments" at bounding box center [189, 30] width 17 height 5
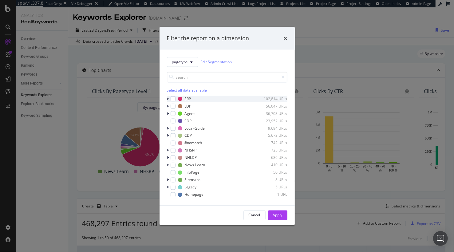
click at [168, 99] on icon "modal" at bounding box center [168, 99] width 2 height 4
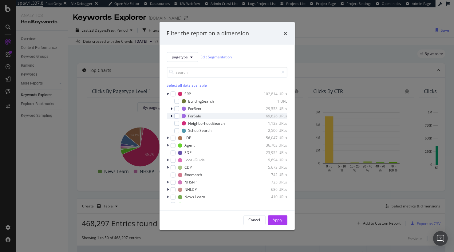
click at [172, 116] on icon "modal" at bounding box center [172, 116] width 2 height 4
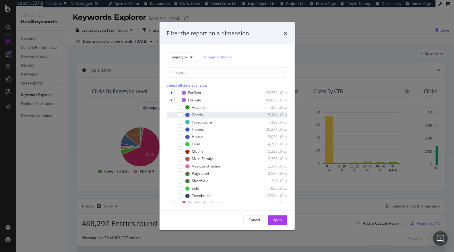
scroll to position [23, 0]
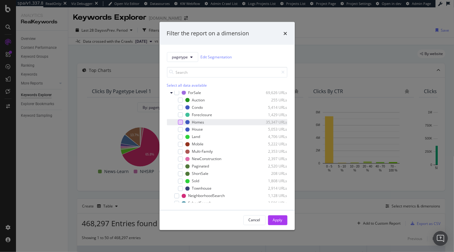
click at [181, 122] on div "modal" at bounding box center [180, 122] width 5 height 5
drag, startPoint x: 276, startPoint y: 218, endPoint x: 269, endPoint y: 205, distance: 15.3
click at [276, 218] on div "Apply" at bounding box center [278, 220] width 10 height 5
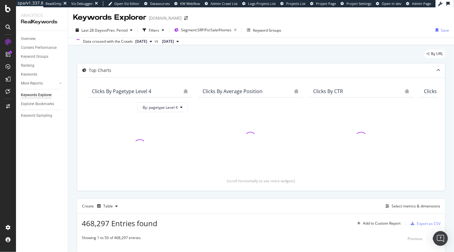
scroll to position [75, 0]
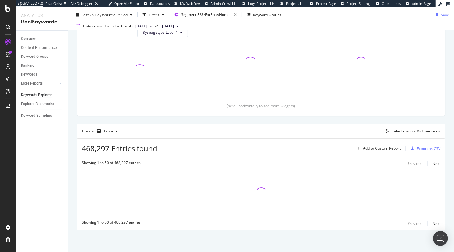
drag, startPoint x: 320, startPoint y: 119, endPoint x: 369, endPoint y: 130, distance: 50.1
click at [320, 119] on div "Top Charts Clicks By pagetype Level 4 By: pagetype Level 4 Clicks By Average Po…" at bounding box center [261, 109] width 369 height 243
click at [415, 131] on div "Select metrics & dimensions" at bounding box center [416, 131] width 49 height 5
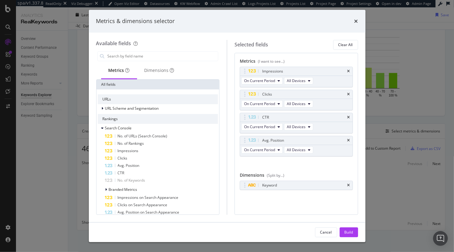
drag, startPoint x: 348, startPoint y: 183, endPoint x: 331, endPoint y: 175, distance: 19.1
click at [348, 184] on icon "times" at bounding box center [348, 186] width 3 height 4
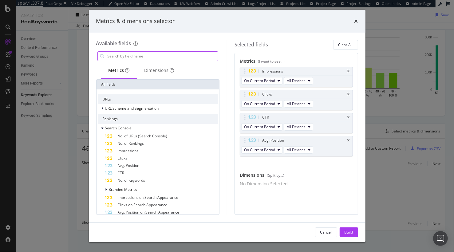
click at [147, 59] on input "modal" at bounding box center [162, 56] width 111 height 9
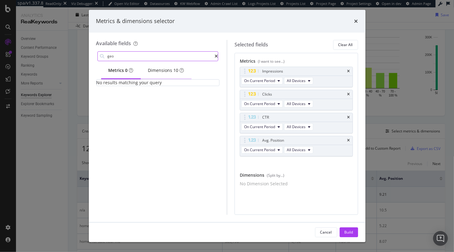
type input "geo"
click at [165, 71] on div "Dimensions 10" at bounding box center [166, 70] width 36 height 6
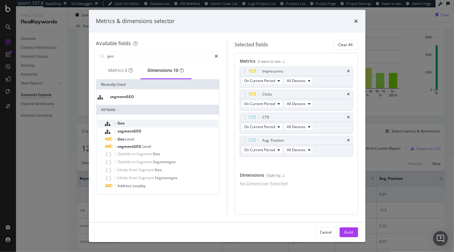
click at [143, 128] on div "Geo" at bounding box center [161, 124] width 113 height 8
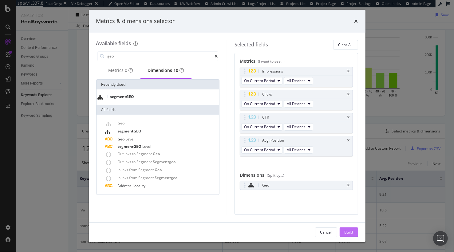
click at [350, 235] on div "Build" at bounding box center [349, 232] width 9 height 5
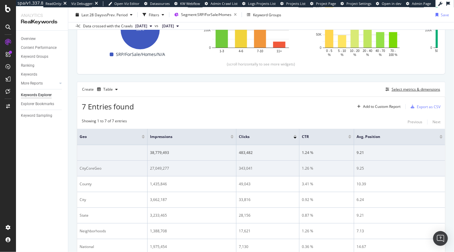
scroll to position [103, 0]
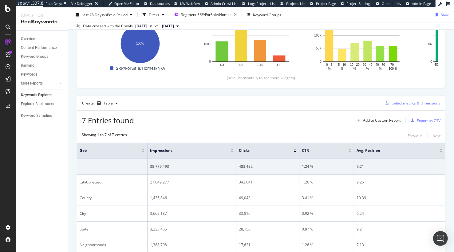
click at [408, 103] on div "Select metrics & dimensions" at bounding box center [416, 103] width 49 height 5
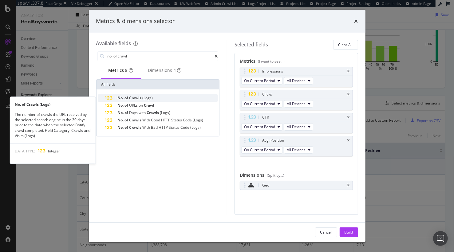
type input "no. of crawl"
click at [163, 101] on div "No. of Crawls (Logs)" at bounding box center [161, 97] width 113 height 7
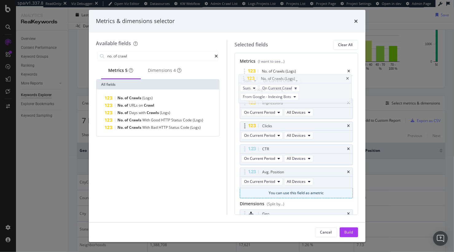
drag, startPoint x: 246, startPoint y: 145, endPoint x: 268, endPoint y: 126, distance: 28.1
click at [244, 78] on body "spa/v1.337.8 ReadOnly: Viz Debugger: Open Viz Editor Datasources KW Webflow Adm…" at bounding box center [227, 126] width 454 height 252
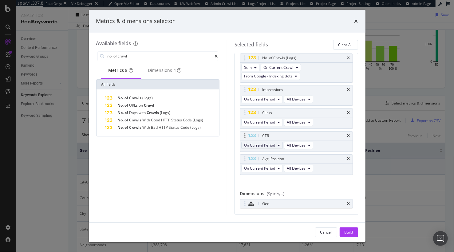
scroll to position [14, 0]
click at [345, 233] on div "Build" at bounding box center [349, 232] width 9 height 5
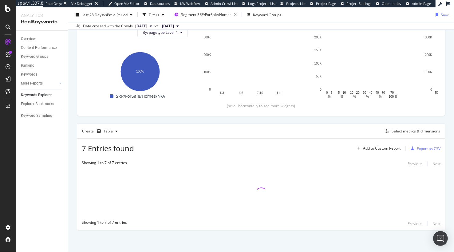
scroll to position [75, 0]
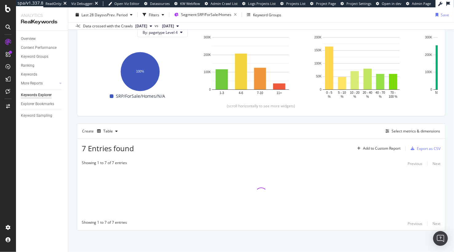
click at [198, 121] on div "Top Charts Clicks By pagetype Level 4 By: pagetype Level 4 Hold CMD (⌘) while c…" at bounding box center [261, 109] width 369 height 243
click at [200, 121] on div "Top Charts Clicks By pagetype Level 4 By: pagetype Level 4 Hold CMD (⌘) while c…" at bounding box center [261, 109] width 369 height 243
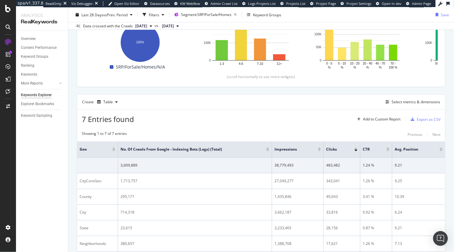
scroll to position [141, 0]
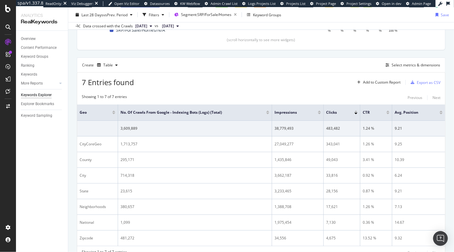
drag, startPoint x: 37, startPoint y: 95, endPoint x: 212, endPoint y: 7, distance: 195.6
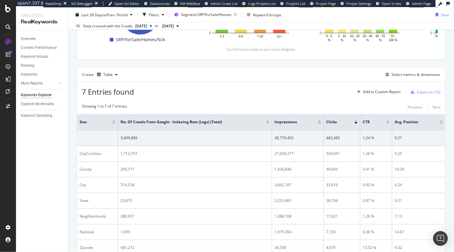
click at [254, 62] on div "Top Charts Clicks By pagetype Level 4 By: pagetype Level 4 Hold CMD (⌘) while c…" at bounding box center [261, 100] width 369 height 338
click at [414, 74] on div "Select metrics & dimensions" at bounding box center [416, 74] width 49 height 5
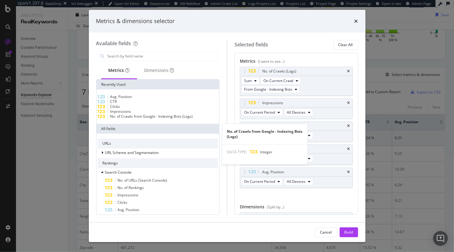
drag, startPoint x: 149, startPoint y: 125, endPoint x: 168, endPoint y: 127, distance: 19.5
click at [149, 119] on span "No. of Crawls from Google - Indexing Bots (Logs)" at bounding box center [151, 116] width 83 height 5
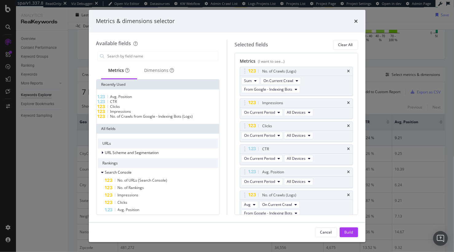
scroll to position [5, 0]
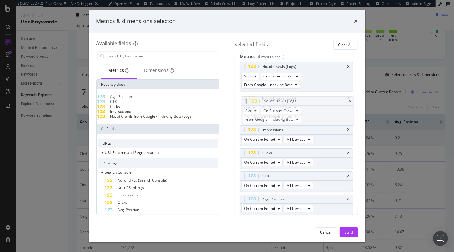
drag, startPoint x: 245, startPoint y: 191, endPoint x: 246, endPoint y: 102, distance: 88.6
click at [246, 102] on body "spa/v1.337.8 ReadOnly: Viz Debugger: Open Viz Editor Datasources KW Webflow Adm…" at bounding box center [227, 126] width 454 height 252
click at [255, 105] on button "Avg" at bounding box center [249, 107] width 17 height 7
click at [256, 118] on div "Sum" at bounding box center [251, 118] width 18 height 9
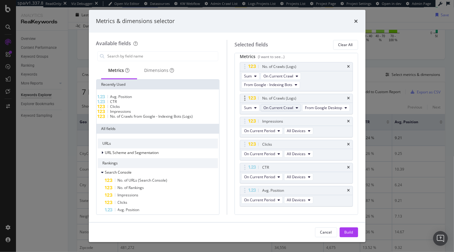
click at [281, 106] on span "On Current Crawl" at bounding box center [279, 107] width 30 height 5
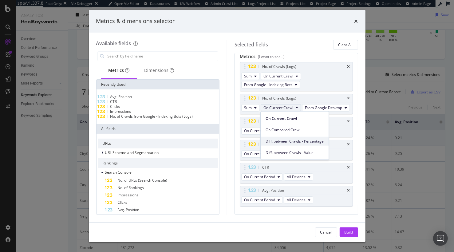
click at [296, 140] on span "Diff. between Crawls - Percentage" at bounding box center [295, 141] width 58 height 6
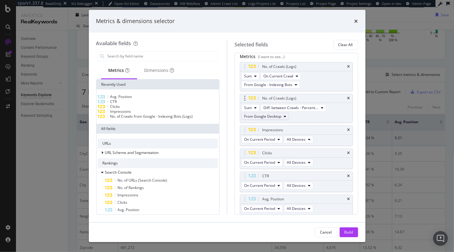
click at [270, 117] on span "From Google Desktop" at bounding box center [262, 116] width 37 height 5
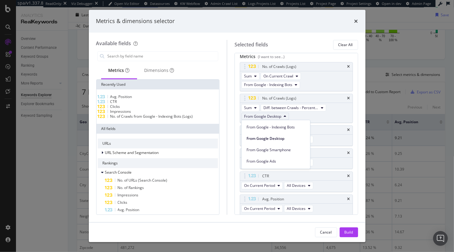
drag, startPoint x: 272, startPoint y: 128, endPoint x: 236, endPoint y: 130, distance: 35.4
click at [272, 128] on span "From Google - Indexing Bots" at bounding box center [276, 128] width 59 height 6
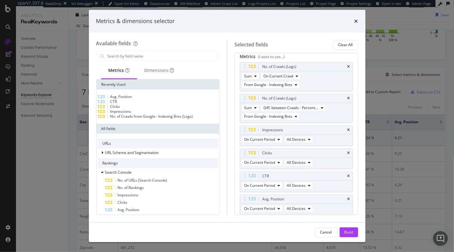
click at [228, 130] on div "Selected fields Clear All Metrics (I want to see...) No. of Crawls (Logs) Sum O…" at bounding box center [292, 127] width 131 height 175
click at [235, 130] on div "Metrics (I want to see...) No. of Crawls (Logs) Sum On Current Crawl From Googl…" at bounding box center [297, 134] width 124 height 162
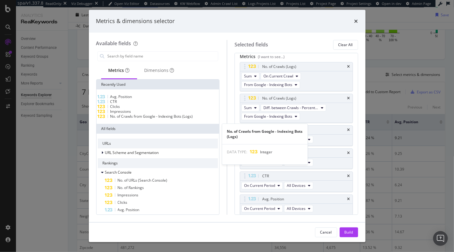
click at [184, 119] on span "No. of Crawls from Google - Indexing Bots (Logs)" at bounding box center [151, 116] width 83 height 5
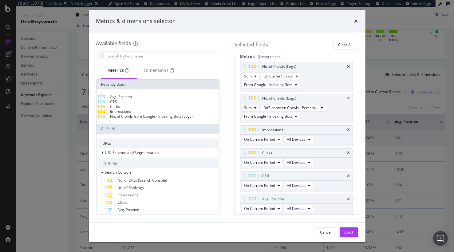
click at [184, 119] on span "No. of Crawls from Google - Indexing Bots (Logs)" at bounding box center [151, 116] width 83 height 5
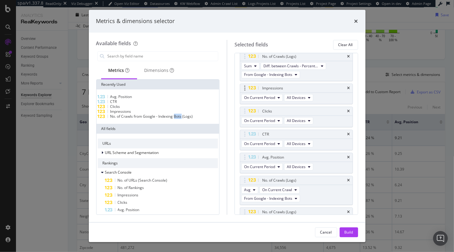
scroll to position [46, 0]
click at [350, 88] on icon "times" at bounding box center [348, 89] width 3 height 4
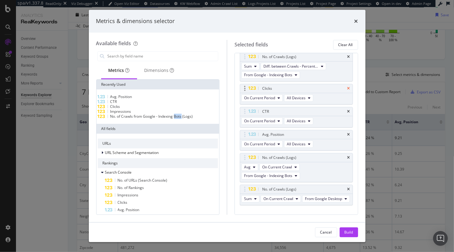
click at [349, 89] on icon "times" at bounding box center [348, 89] width 3 height 4
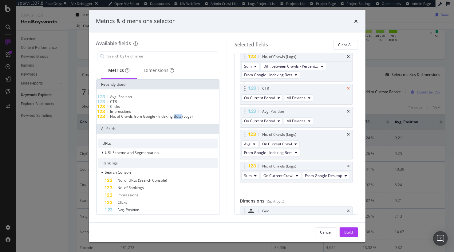
click at [349, 88] on icon "times" at bounding box center [348, 89] width 3 height 4
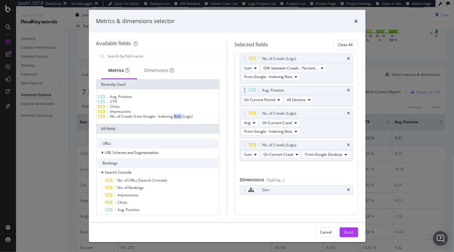
click at [349, 88] on div "Avg. Position" at bounding box center [296, 90] width 113 height 9
drag, startPoint x: 350, startPoint y: 89, endPoint x: 335, endPoint y: 94, distance: 15.5
click at [350, 89] on div "Avg. Position" at bounding box center [296, 90] width 113 height 9
click at [280, 131] on span "From Google - Indexing Bots" at bounding box center [268, 131] width 48 height 5
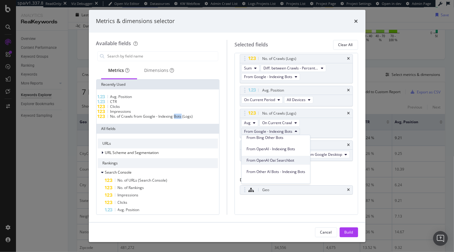
scroll to position [94, 0]
click at [281, 149] on span "From OpenAI - Indexing Bots" at bounding box center [276, 151] width 59 height 6
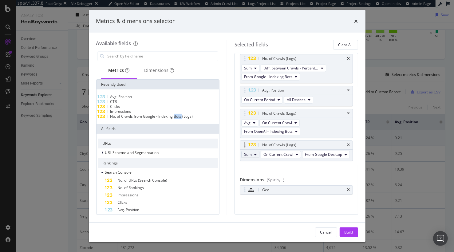
click at [252, 155] on button "Sum" at bounding box center [250, 154] width 18 height 7
click at [252, 176] on span "Avg" at bounding box center [251, 177] width 8 height 6
click at [314, 155] on span "From Google Desktop" at bounding box center [322, 154] width 37 height 5
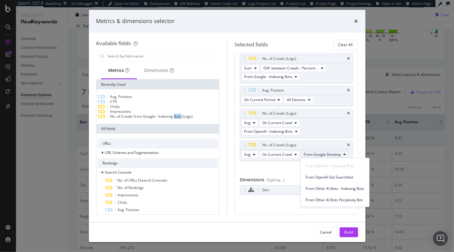
scroll to position [97, 0]
click at [323, 182] on span "From OpenAI Oai Searchbot" at bounding box center [335, 182] width 59 height 6
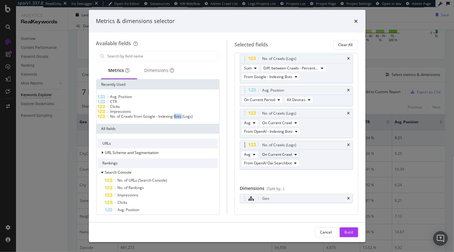
click at [288, 153] on span "On Current Crawl" at bounding box center [277, 154] width 30 height 5
drag, startPoint x: 298, startPoint y: 189, endPoint x: 288, endPoint y: 171, distance: 20.8
click at [298, 189] on span "Diff. between Crawls - Percentage" at bounding box center [293, 188] width 58 height 6
click at [293, 162] on button "From OpenAI Oai Searchbot" at bounding box center [270, 163] width 58 height 7
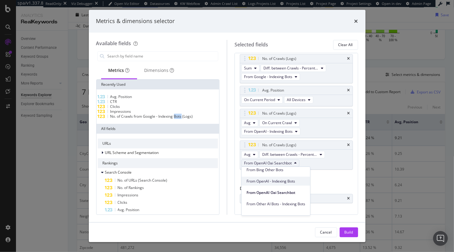
scroll to position [94, 0]
click at [286, 182] on span "From OpenAI - Indexing Bots" at bounding box center [276, 183] width 59 height 6
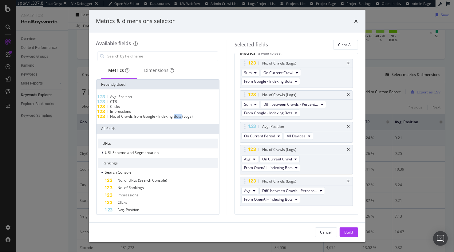
scroll to position [0, 0]
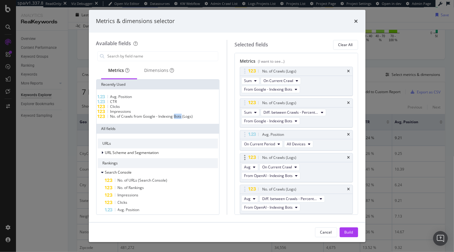
click at [349, 134] on icon "times" at bounding box center [348, 135] width 3 height 4
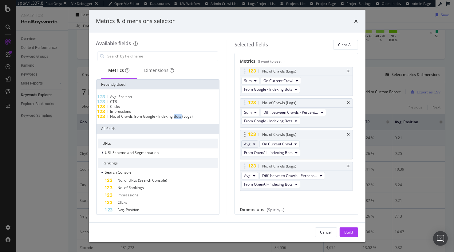
click at [253, 144] on icon "modal" at bounding box center [254, 144] width 2 height 4
drag, startPoint x: 251, startPoint y: 156, endPoint x: 249, endPoint y: 176, distance: 19.7
click at [251, 157] on span "Sum" at bounding box center [251, 155] width 8 height 6
click at [249, 175] on span "Avg" at bounding box center [247, 175] width 6 height 5
drag, startPoint x: 251, startPoint y: 185, endPoint x: 234, endPoint y: 182, distance: 17.9
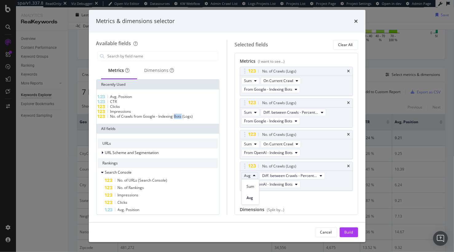
click at [251, 185] on span "Sum" at bounding box center [251, 187] width 8 height 6
click at [232, 181] on div "Selected fields Clear All Metrics (I want to see...) No. of Crawls (Logs) Sum O…" at bounding box center [292, 127] width 131 height 175
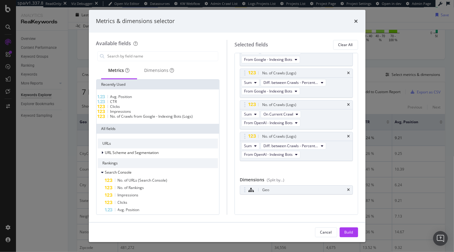
drag, startPoint x: 348, startPoint y: 232, endPoint x: 261, endPoint y: 125, distance: 138.4
click at [348, 232] on div "Build" at bounding box center [349, 232] width 9 height 5
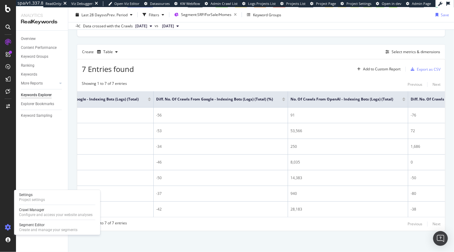
scroll to position [0, 174]
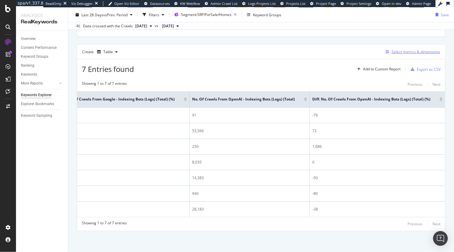
click at [406, 50] on div "Select metrics & dimensions" at bounding box center [416, 51] width 49 height 5
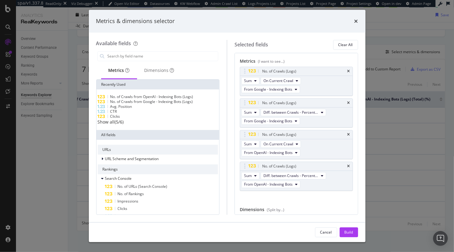
click at [308, 197] on div "No. of Crawls (Logs) Sum On Current Crawl From Google - Indexing Bots No. of Cr…" at bounding box center [296, 135] width 113 height 137
click at [356, 131] on div "Metrics (I want to see...) No. of Crawls (Logs) Sum On Current Crawl From Googl…" at bounding box center [297, 134] width 124 height 162
click at [351, 232] on div "Build" at bounding box center [349, 232] width 9 height 5
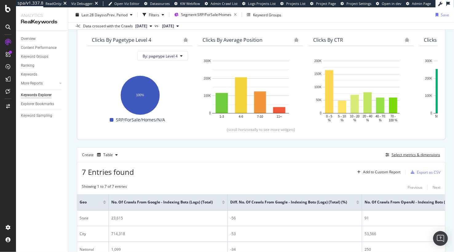
scroll to position [0, 0]
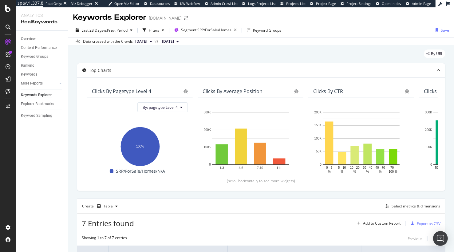
click at [303, 52] on div "By URL" at bounding box center [261, 57] width 369 height 14
click at [355, 52] on div "By URL" at bounding box center [261, 57] width 369 height 14
click at [443, 30] on div "Save" at bounding box center [445, 30] width 8 height 5
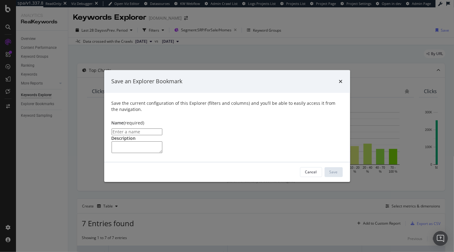
click at [162, 129] on input "modal" at bounding box center [137, 132] width 51 height 7
type input "SRP Homes for Sale: Geo breakdown"
click at [332, 175] on div "Save" at bounding box center [334, 171] width 8 height 5
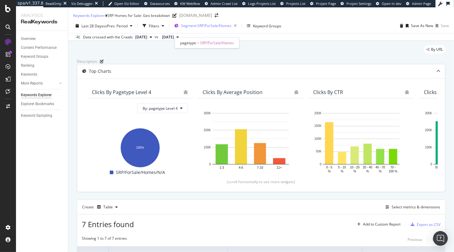
click at [214, 28] on span "Segment: SRP/ForSale/Homes" at bounding box center [206, 25] width 50 height 5
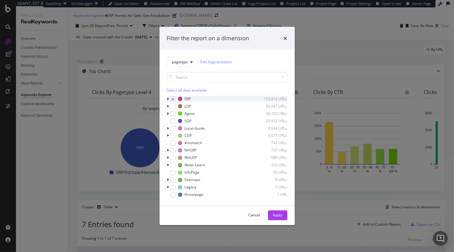
click at [167, 99] on div "modal" at bounding box center [169, 99] width 4 height 6
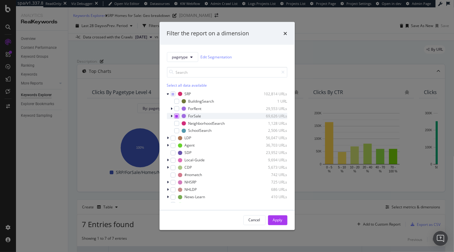
click at [177, 116] on icon "modal" at bounding box center [176, 115] width 3 height 3
click at [176, 109] on div "modal" at bounding box center [176, 108] width 5 height 5
click at [175, 115] on icon "modal" at bounding box center [176, 115] width 3 height 3
click at [277, 222] on div "Apply" at bounding box center [278, 220] width 10 height 5
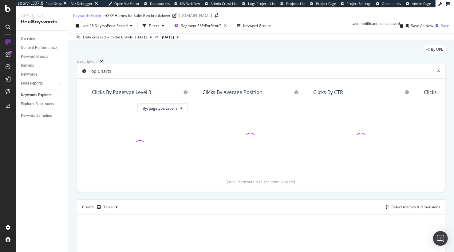
click at [317, 45] on div "By URL Description: Top Charts Clicks By pagetype Level 3 By: pagetype Level 3 …" at bounding box center [261, 184] width 386 height 287
click at [411, 28] on div "Save As New" at bounding box center [422, 25] width 22 height 5
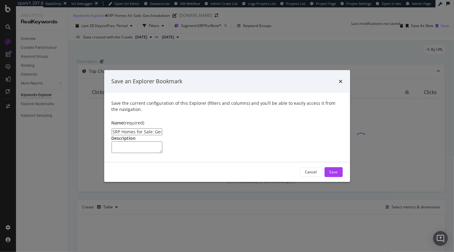
click at [143, 129] on input "SRP Homes for Sale: Geo breakdown Clone" at bounding box center [137, 132] width 51 height 7
click at [162, 129] on input "SRP Homes for Rent: Geo breakdown Clone" at bounding box center [137, 132] width 51 height 7
type input "SRP Homes for Rent: Geo breakdown"
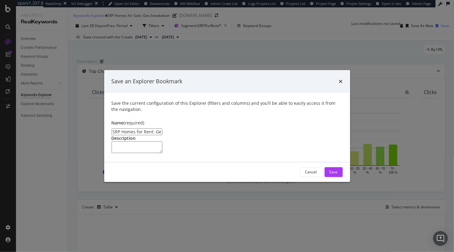
click at [162, 142] on textarea "modal" at bounding box center [137, 147] width 51 height 12
click at [335, 162] on div "Save the current configuration of this Explorer (filters and columns) and you’l…" at bounding box center [227, 127] width 246 height 69
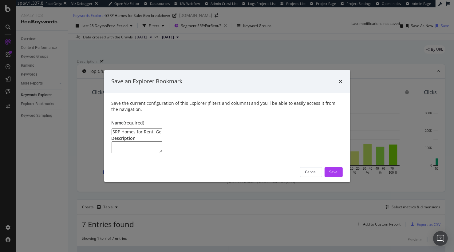
drag, startPoint x: 253, startPoint y: 138, endPoint x: 317, endPoint y: 192, distance: 83.2
click at [162, 141] on textarea "modal" at bounding box center [137, 147] width 51 height 12
click at [332, 175] on div "Save" at bounding box center [334, 171] width 8 height 5
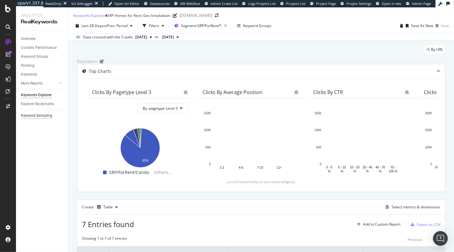
drag, startPoint x: 66, startPoint y: 129, endPoint x: 50, endPoint y: 116, distance: 21.4
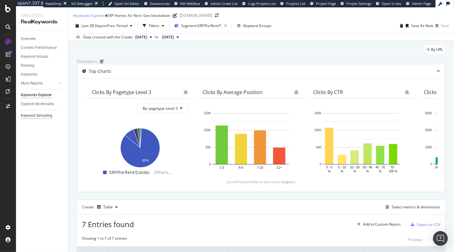
click at [55, 121] on div "Overview Content Performance Keyword Groups Ranking Keywords More Reports Count…" at bounding box center [42, 141] width 52 height 221
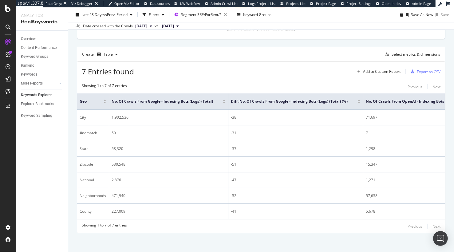
scroll to position [153, 0]
click at [415, 56] on div "Select metrics & dimensions" at bounding box center [416, 53] width 49 height 5
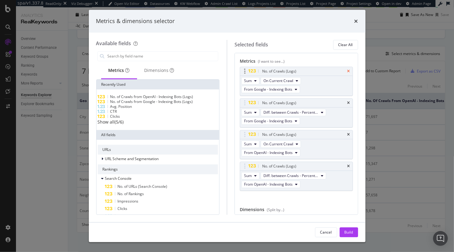
click at [349, 71] on icon "times" at bounding box center [348, 71] width 3 height 4
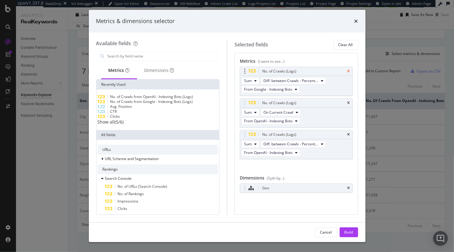
click at [349, 71] on icon "times" at bounding box center [348, 71] width 3 height 4
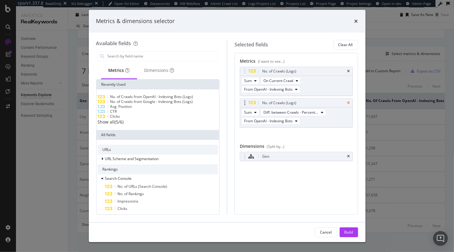
click at [349, 71] on icon "times" at bounding box center [348, 71] width 3 height 4
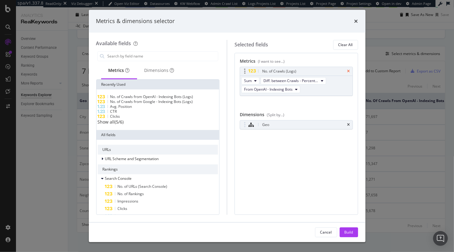
click at [349, 71] on icon "times" at bounding box center [348, 71] width 3 height 4
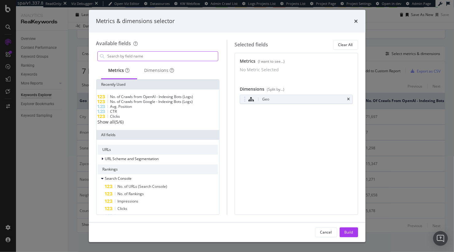
click at [143, 56] on input "modal" at bounding box center [162, 56] width 111 height 9
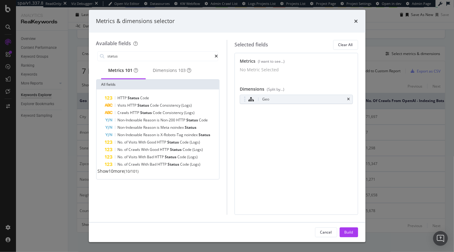
click at [118, 174] on span "Show 10 more" at bounding box center [111, 171] width 27 height 6
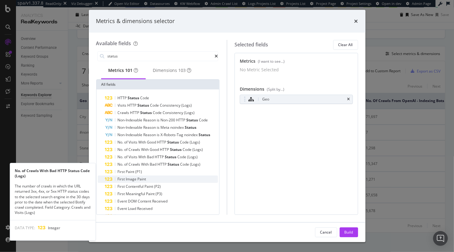
scroll to position [43, 0]
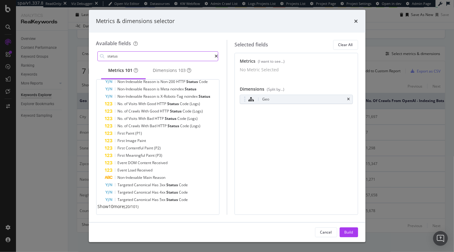
click at [182, 58] on input "status" at bounding box center [161, 56] width 108 height 9
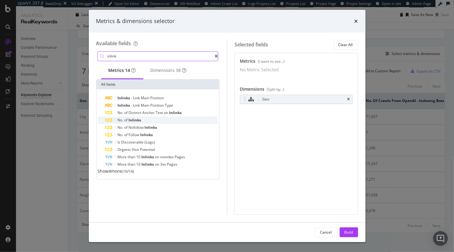
scroll to position [0, 0]
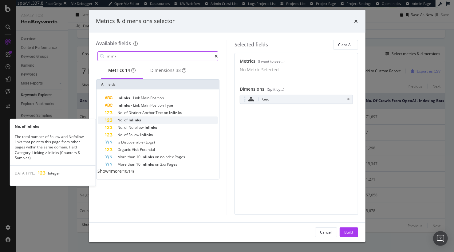
type input "inlink"
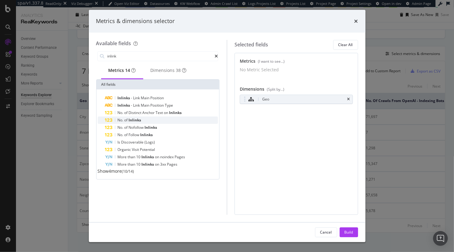
click at [154, 121] on div "No. of Inlinks" at bounding box center [161, 120] width 113 height 7
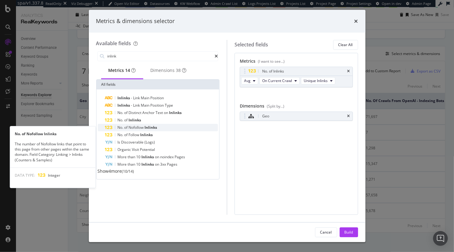
click at [154, 128] on span "Inlinks" at bounding box center [151, 127] width 13 height 5
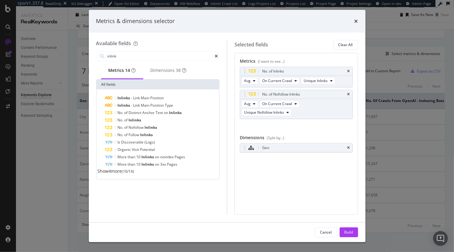
click at [268, 189] on div "Metrics (I want to see...) No. of Inlinks Avg On Current Crawl Unique Inlinks N…" at bounding box center [297, 134] width 124 height 162
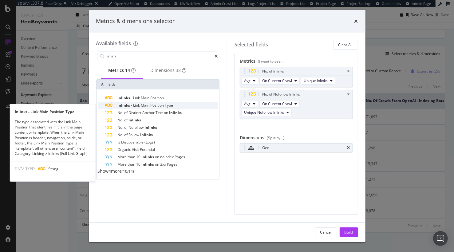
click at [164, 105] on span "Position" at bounding box center [158, 105] width 14 height 5
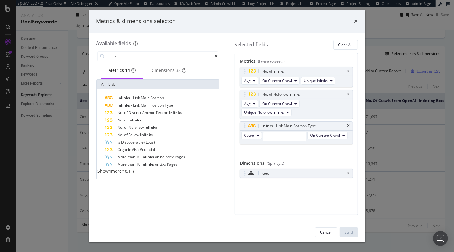
click at [348, 126] on icon "times" at bounding box center [348, 126] width 3 height 4
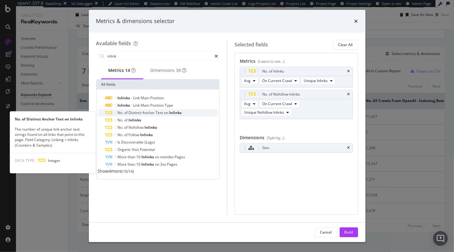
click at [181, 113] on span "Inlinks" at bounding box center [175, 112] width 13 height 5
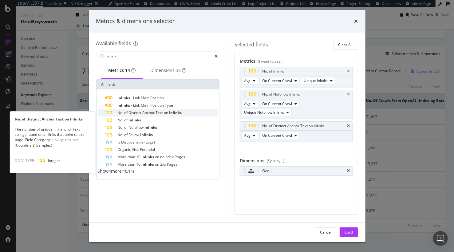
click at [185, 113] on div "No. of Distinct Anchor Text on Inlinks" at bounding box center [161, 112] width 113 height 7
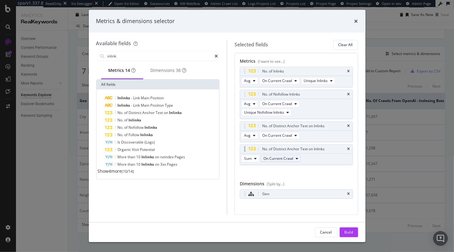
drag, startPoint x: 292, startPoint y: 158, endPoint x: 269, endPoint y: 158, distance: 23.1
click at [292, 158] on span "On Current Crawl" at bounding box center [279, 158] width 30 height 5
click at [287, 193] on span "Diff. between Crawls - Percentage" at bounding box center [295, 192] width 58 height 6
click at [247, 155] on button "Sum" at bounding box center [250, 158] width 18 height 7
drag, startPoint x: 253, startPoint y: 171, endPoint x: 256, endPoint y: 173, distance: 3.9
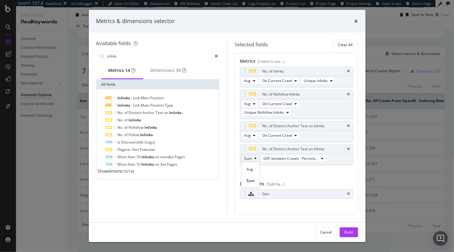
click at [252, 171] on span "Avg" at bounding box center [251, 169] width 8 height 6
click at [261, 173] on div "No. of Inlinks Avg On Current Crawl Unique Inlinks No. of Nofollow Inlinks Avg …" at bounding box center [296, 123] width 113 height 112
click at [146, 130] on span "Inlinks" at bounding box center [151, 127] width 13 height 5
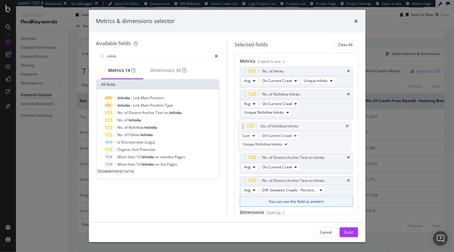
drag, startPoint x: 245, startPoint y: 171, endPoint x: 250, endPoint y: 129, distance: 42.1
click at [243, 125] on body "spa/v1.337.8 ReadOnly: Viz Debugger: Open Viz Editor Datasources KW Webflow Adm…" at bounding box center [227, 126] width 454 height 252
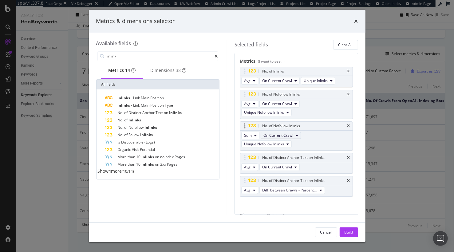
click at [278, 136] on span "On Current Crawl" at bounding box center [279, 135] width 30 height 5
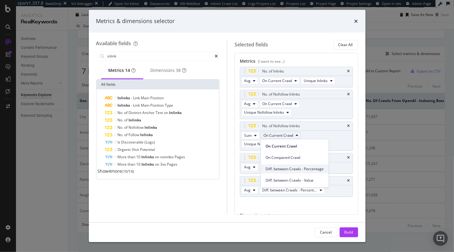
click at [291, 171] on span "Diff. between Crawls - Percentage" at bounding box center [295, 169] width 58 height 6
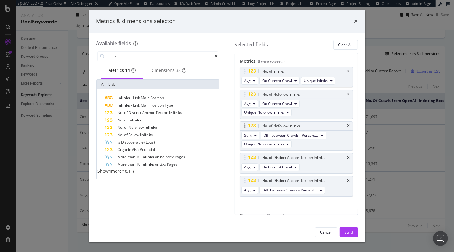
drag, startPoint x: 253, startPoint y: 134, endPoint x: 261, endPoint y: 149, distance: 16.7
click at [253, 134] on button "Sum" at bounding box center [250, 135] width 18 height 7
click at [250, 145] on span "Avg" at bounding box center [251, 147] width 8 height 6
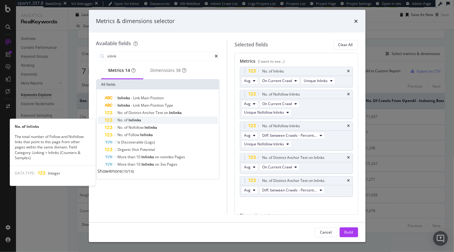
click at [166, 124] on div "No. of Inlinks" at bounding box center [161, 120] width 113 height 7
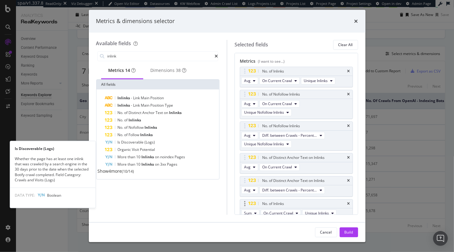
scroll to position [5, 0]
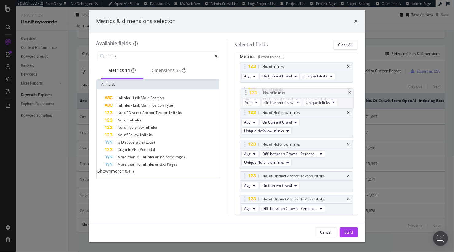
drag, startPoint x: 245, startPoint y: 196, endPoint x: 246, endPoint y: 91, distance: 105.8
click at [246, 91] on body "spa/v1.337.8 ReadOnly: Viz Debugger: Open Viz Editor Datasources KW Webflow Adm…" at bounding box center [227, 126] width 454 height 252
click at [279, 99] on span "On Current Crawl" at bounding box center [279, 99] width 30 height 5
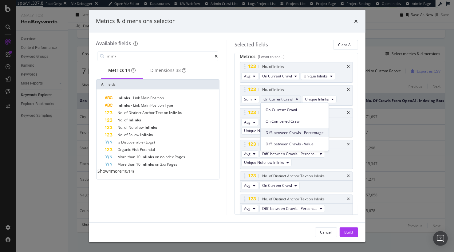
click at [288, 134] on span "Diff. between Crawls - Percentage" at bounding box center [295, 133] width 58 height 6
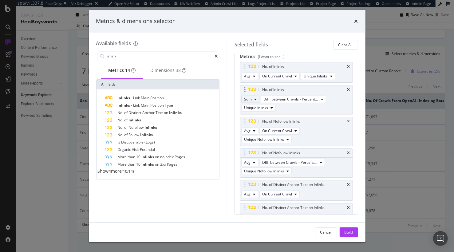
click at [253, 99] on button "Sum" at bounding box center [250, 99] width 18 height 7
click at [252, 108] on span "Avg" at bounding box center [251, 110] width 8 height 6
click at [250, 76] on span "Avg" at bounding box center [247, 75] width 6 height 5
click at [236, 100] on div "Metrics (I want to see...) No. of Inlinks Avg On Current Crawl Unique Inlinks N…" at bounding box center [297, 134] width 124 height 162
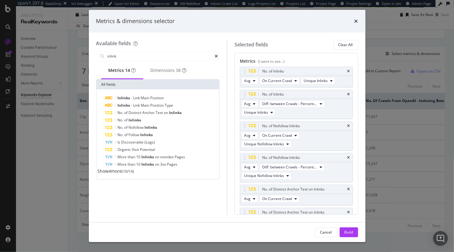
scroll to position [67, 0]
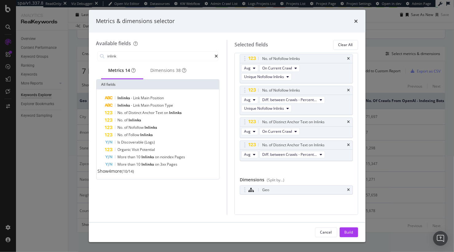
click at [345, 231] on div "Build" at bounding box center [349, 232] width 9 height 5
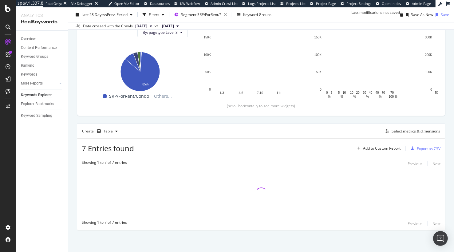
scroll to position [96, 0]
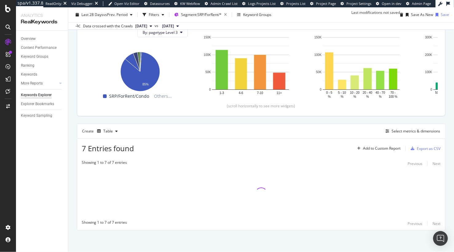
click at [321, 121] on div "Description: Top Charts Clicks By pagetype Level 3 By: pagetype Level 3 Hold CM…" at bounding box center [261, 107] width 369 height 248
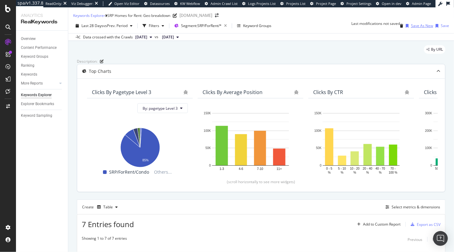
click at [412, 26] on div "Save As New" at bounding box center [418, 25] width 30 height 9
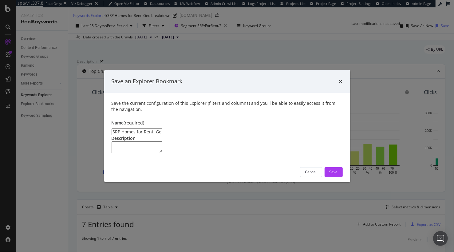
drag, startPoint x: 189, startPoint y: 105, endPoint x: 151, endPoint y: 104, distance: 38.1
click at [151, 129] on input "SRP Homes for Rent: Geo breakdown Clone" at bounding box center [137, 132] width 51 height 7
click at [162, 129] on input "SRP Homes for Rent: Geo breakdown Clone" at bounding box center [137, 132] width 51 height 7
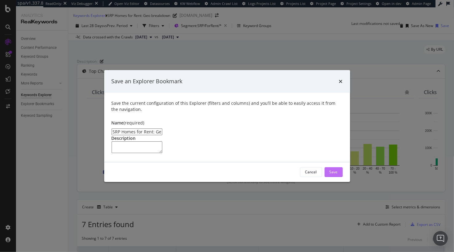
type input "SRP Homes for Rent: Geo breakdown (Inlinks)"
click at [336, 175] on div "Save" at bounding box center [334, 171] width 8 height 5
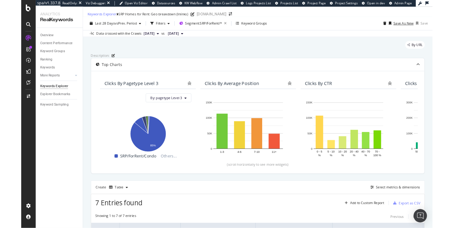
scroll to position [176, 0]
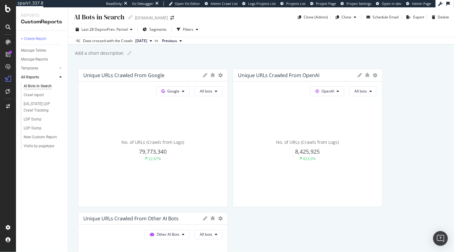
click at [68, 101] on div "[US_STATE] LDP Crawl Tracking" at bounding box center [44, 107] width 47 height 15
click at [42, 39] on div "+ Create Report" at bounding box center [34, 39] width 26 height 6
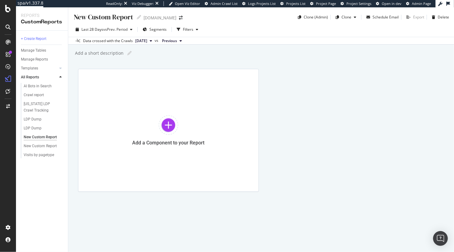
click at [110, 18] on div "New Custom Report" at bounding box center [103, 17] width 60 height 10
type input "new segments showing"
click at [172, 129] on div at bounding box center [169, 125] width 20 height 20
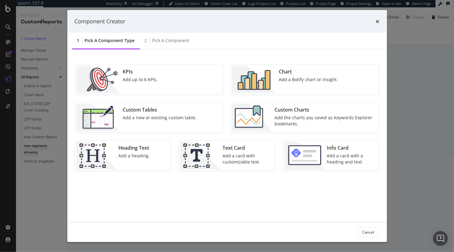
click at [296, 111] on div "Custom Charts" at bounding box center [325, 109] width 101 height 7
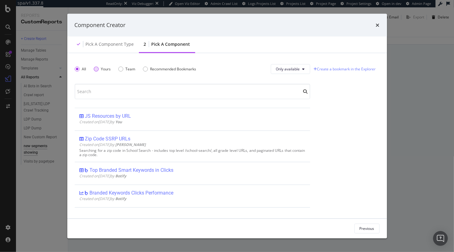
click at [100, 69] on div "Yours" at bounding box center [102, 68] width 17 height 5
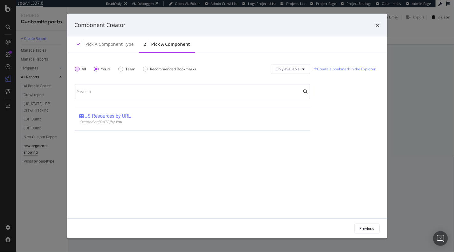
click at [77, 68] on div "All" at bounding box center [77, 68] width 5 height 5
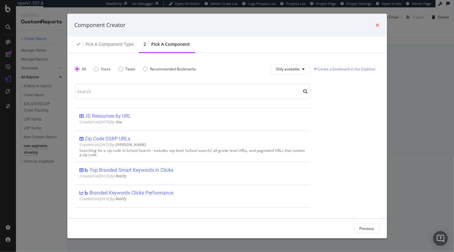
click at [379, 25] on icon "times" at bounding box center [378, 24] width 4 height 5
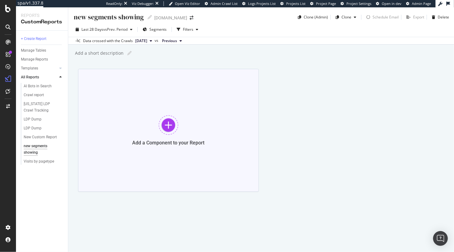
click at [161, 142] on div "Add a Component to your Report" at bounding box center [168, 143] width 72 height 6
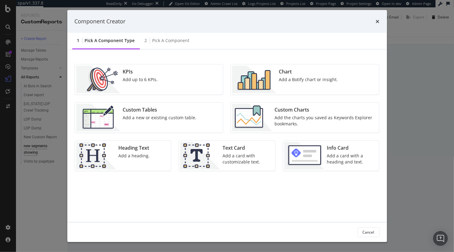
click at [288, 113] on div "Custom Charts Add the charts you saved as Keywords Explorer bookmarks." at bounding box center [325, 118] width 106 height 28
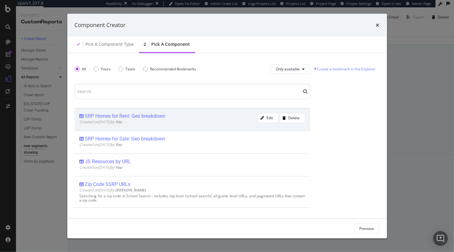
click at [157, 116] on div "SRP Homes for Rent: Geo breakdown" at bounding box center [125, 116] width 81 height 6
drag, startPoint x: 349, startPoint y: 222, endPoint x: 353, endPoint y: 226, distance: 6.5
click at [350, 222] on div "Previous Add Component" at bounding box center [227, 229] width 320 height 20
click at [353, 226] on div "Add Component" at bounding box center [361, 228] width 28 height 5
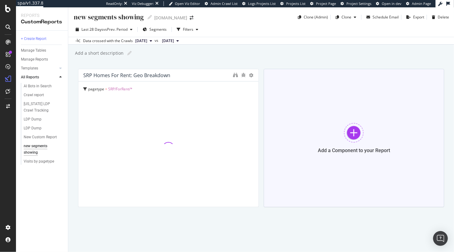
click at [373, 141] on div "Add a Component to your Report" at bounding box center [354, 138] width 181 height 138
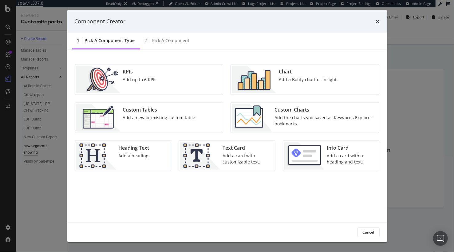
click at [321, 111] on div "Custom Charts" at bounding box center [325, 109] width 101 height 7
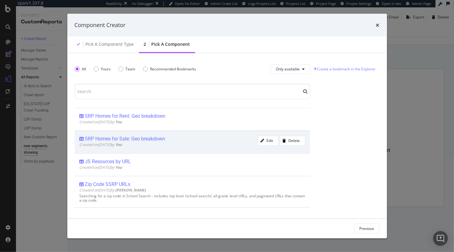
click at [153, 137] on div "SRP Homes for Sale: Geo breakdown" at bounding box center [125, 139] width 80 height 6
drag, startPoint x: 352, startPoint y: 228, endPoint x: 335, endPoint y: 221, distance: 18.8
click at [352, 228] on div "Add Component" at bounding box center [361, 228] width 28 height 5
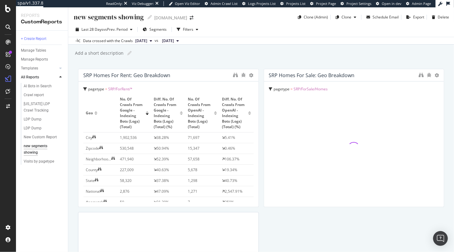
click at [259, 141] on div "SRP Homes for Rent: Geo breakdown pagetype = SRP/ForRent/* Geo No. of Crawls fr…" at bounding box center [261, 202] width 366 height 266
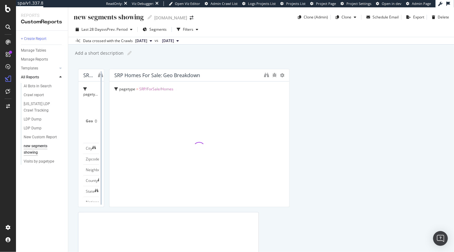
drag, startPoint x: 262, startPoint y: 141, endPoint x: 441, endPoint y: 144, distance: 178.4
click at [104, 144] on div at bounding box center [101, 138] width 6 height 138
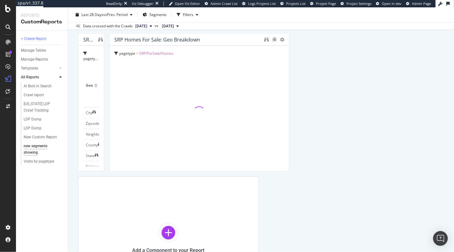
scroll to position [46, 0]
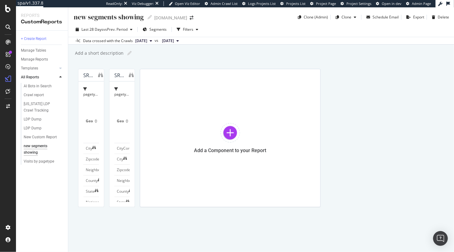
drag, startPoint x: 257, startPoint y: 189, endPoint x: 435, endPoint y: 186, distance: 177.4
click at [322, 207] on div "SRP Homes for Rent: Geo breakdown pagetype = SRP/ForRent/* Geo No. of Crawls fr…" at bounding box center [261, 138] width 366 height 138
click at [222, 79] on div "SRP Homes for Rent: Geo breakdown pagetype = SRP/ForRent/* Geo No. of Crawls fr…" at bounding box center [261, 138] width 366 height 138
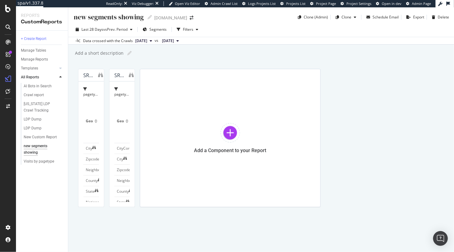
click at [226, 65] on div "new segments showing new segments showing [DOMAIN_NAME] Clone (Admin) Clone Sch…" at bounding box center [261, 129] width 386 height 245
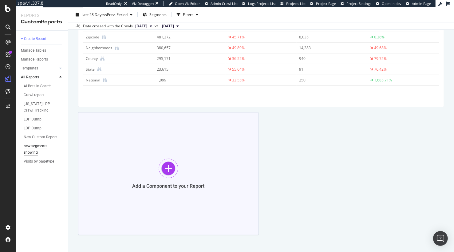
scroll to position [257, 0]
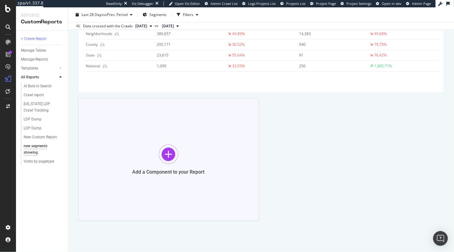
click at [183, 157] on div "Add a Component to your Report" at bounding box center [168, 159] width 181 height 123
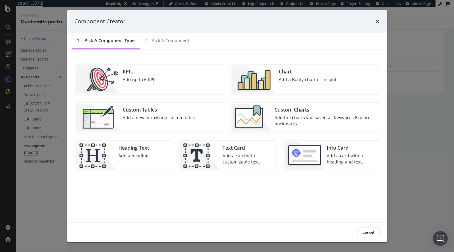
click at [280, 123] on div "Add the charts you saved as Keywords Explorer bookmarks." at bounding box center [325, 120] width 101 height 12
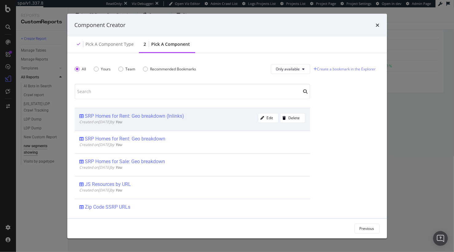
click at [153, 117] on div "SRP Homes for Rent: Geo breakdown (Inlinks)" at bounding box center [134, 116] width 99 height 6
drag, startPoint x: 356, startPoint y: 229, endPoint x: 351, endPoint y: 233, distance: 6.8
click at [356, 229] on div "Add Component" at bounding box center [361, 228] width 28 height 5
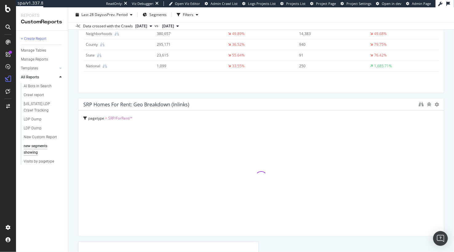
drag, startPoint x: 257, startPoint y: 156, endPoint x: 437, endPoint y: 152, distance: 180.5
click at [72, 157] on div "new segments showing new segments showing [DOMAIN_NAME] Clone (Admin) Clone Sch…" at bounding box center [261, 129] width 386 height 245
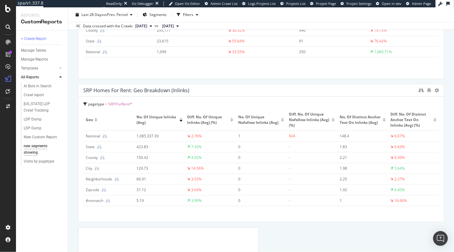
scroll to position [274, 0]
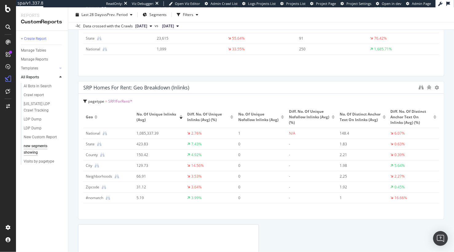
click at [75, 153] on div "new segments showing new segments showing [DOMAIN_NAME] Clone (Admin) Clone Sch…" at bounding box center [261, 129] width 386 height 245
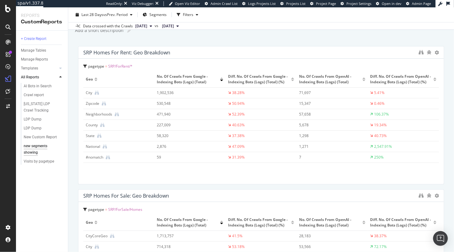
scroll to position [0, 0]
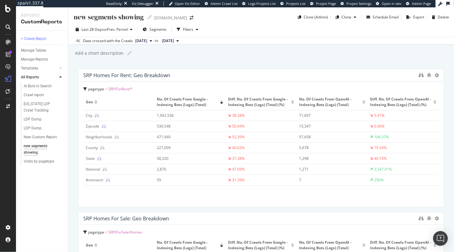
click at [72, 124] on div "new segments showing new segments showing [DOMAIN_NAME] Clone (Admin) Clone Sch…" at bounding box center [261, 129] width 386 height 245
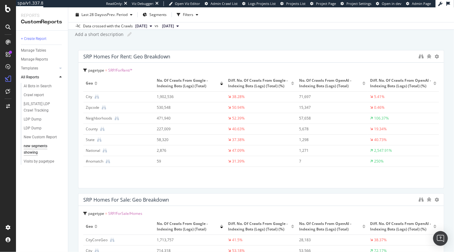
scroll to position [18, 0]
drag, startPoint x: 173, startPoint y: 44, endPoint x: 149, endPoint y: 25, distance: 30.6
click at [173, 44] on div "new segments showing new segments showing [DOMAIN_NAME] Clone (Admin) Clone Sch…" at bounding box center [261, 129] width 386 height 245
click at [75, 156] on div "new segments showing new segments showing [DOMAIN_NAME] Clone (Admin) Clone Sch…" at bounding box center [261, 129] width 386 height 245
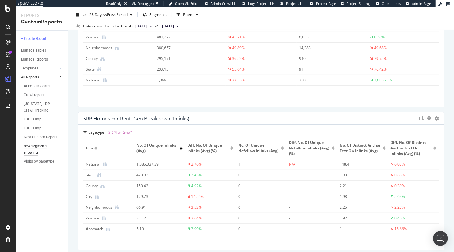
scroll to position [249, 0]
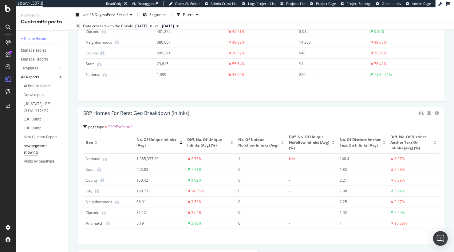
click at [74, 108] on div "new segments showing new segments showing [DOMAIN_NAME] Clone (Admin) Clone Sch…" at bounding box center [261, 129] width 386 height 245
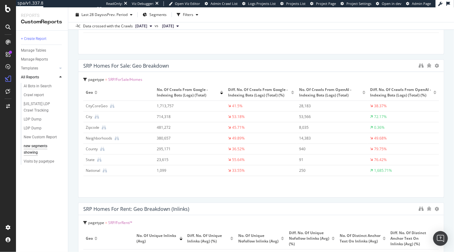
scroll to position [0, 0]
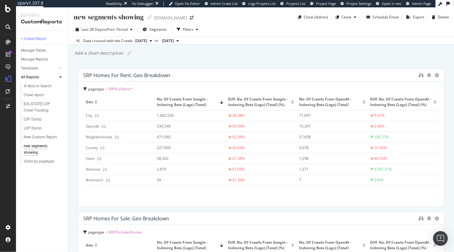
click at [218, 65] on div "new segments showing new segments showing [DOMAIN_NAME] Clone (Admin) Clone Sch…" at bounding box center [261, 129] width 386 height 245
drag, startPoint x: 262, startPoint y: 59, endPoint x: 256, endPoint y: 35, distance: 24.2
click at [262, 59] on div "new segments showing new segments showing [DOMAIN_NAME] Clone (Admin) Clone Sch…" at bounding box center [261, 129] width 386 height 245
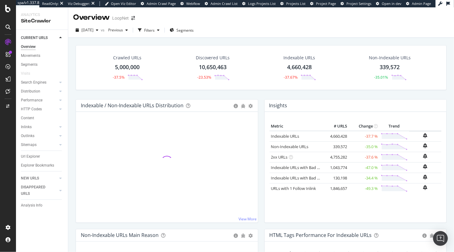
click at [149, 97] on div "Crawled URLs 5,000,000 -37.5% Discovered URLs 10,650,463 -23.53% Indexable URLs…" at bounding box center [261, 72] width 377 height 54
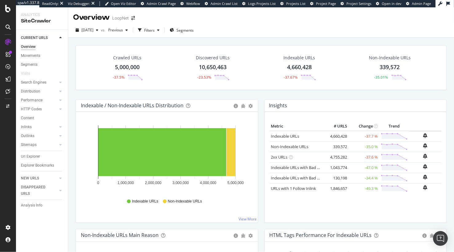
drag, startPoint x: 162, startPoint y: 31, endPoint x: 141, endPoint y: 35, distance: 21.4
click at [155, 31] on div "Filters" at bounding box center [149, 30] width 10 height 5
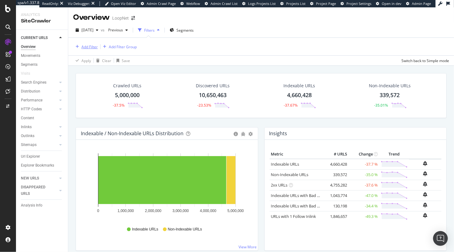
click at [86, 47] on div "Add Filter" at bounding box center [89, 46] width 16 height 5
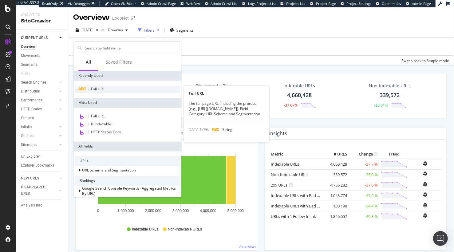
click at [106, 89] on div "Full URL" at bounding box center [127, 89] width 105 height 7
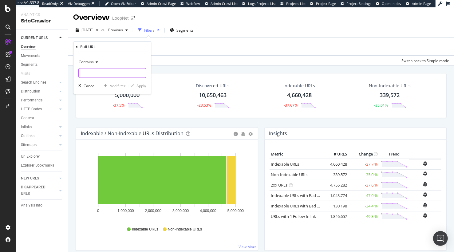
click at [104, 72] on input "text" at bounding box center [112, 73] width 67 height 10
paste input "/car-washes/"
type input "/car-washes/"
click at [140, 88] on div "Apply" at bounding box center [142, 85] width 10 height 5
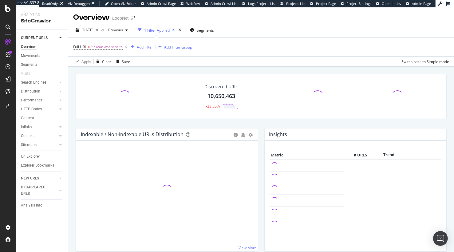
click at [164, 69] on div "Discovered URLs 10,650,463 -23.53% Indexable / Non-Indexable URLs Distribution …" at bounding box center [261, 189] width 386 height 245
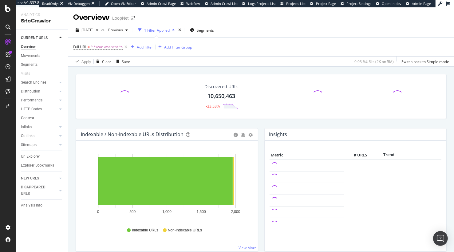
click at [42, 118] on link "Content" at bounding box center [42, 118] width 43 height 6
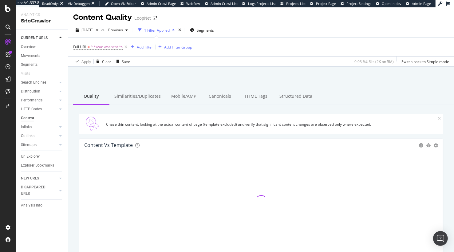
scroll to position [25, 0]
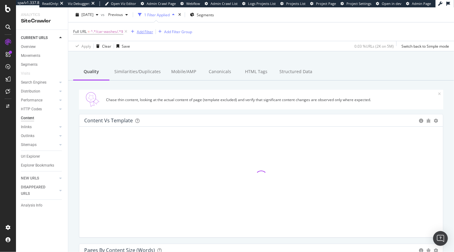
drag, startPoint x: 132, startPoint y: 72, endPoint x: 130, endPoint y: 49, distance: 23.1
click at [132, 72] on div "Similarities/Duplicates" at bounding box center [137, 72] width 56 height 17
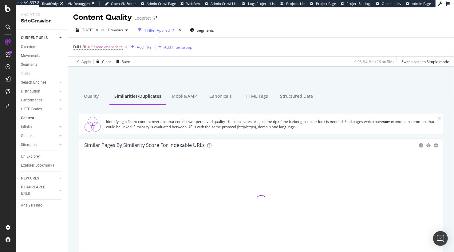
click at [142, 78] on div at bounding box center [261, 82] width 371 height 26
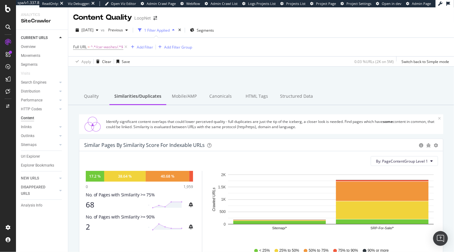
click at [236, 76] on div at bounding box center [261, 82] width 371 height 26
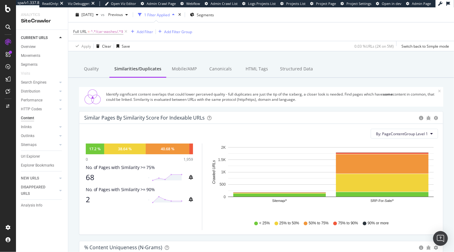
scroll to position [34, 0]
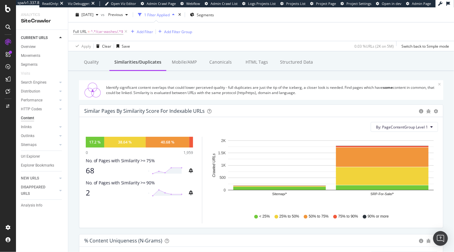
click at [242, 49] on div "Apply Clear Save 0.03 % URLs ( 2K on 5M ) Switch back to Simple mode" at bounding box center [261, 46] width 386 height 10
drag, startPoint x: 223, startPoint y: 47, endPoint x: 196, endPoint y: 49, distance: 27.1
click at [221, 47] on div "Apply Clear Save 0.03 % URLs ( 2K on 5M ) Switch back to Simple mode" at bounding box center [261, 46] width 386 height 10
click at [35, 156] on div "Url Explorer" at bounding box center [30, 156] width 19 height 6
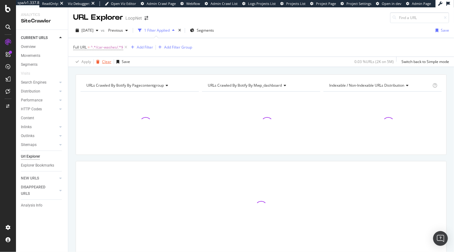
click at [101, 62] on div "button" at bounding box center [98, 62] width 8 height 4
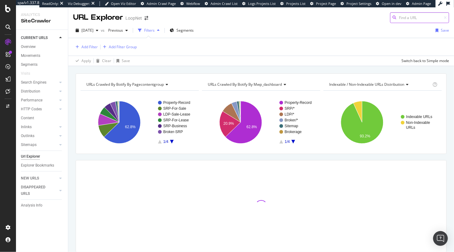
click at [411, 19] on input at bounding box center [419, 17] width 59 height 11
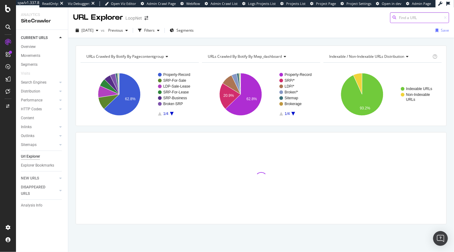
paste input "https://www.loopnet.com/search/churches/usa/for-sale/"
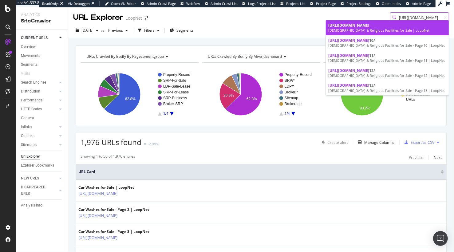
type input "https://www.loopnet.com/search/churches/usa/for-sale/"
click at [376, 30] on div "Churches & Religious Facilities for Sale | LoopNet" at bounding box center [387, 30] width 118 height 5
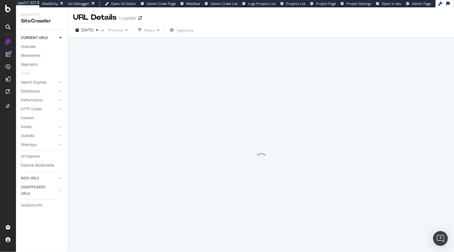
click at [268, 12] on div "URL Details LoopNet" at bounding box center [261, 14] width 386 height 15
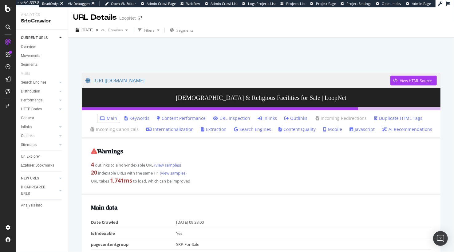
click at [239, 56] on div at bounding box center [261, 54] width 371 height 26
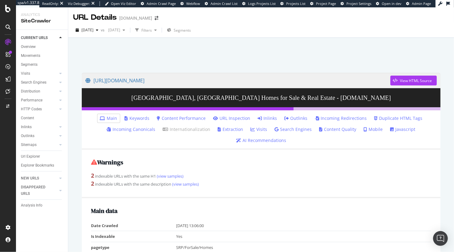
drag, startPoint x: 148, startPoint y: 57, endPoint x: 141, endPoint y: 55, distance: 6.7
click at [148, 57] on div at bounding box center [261, 54] width 371 height 26
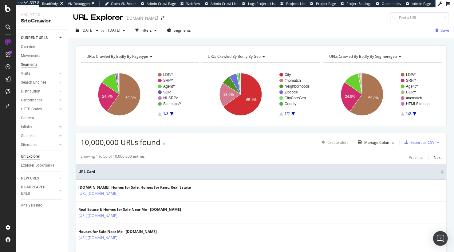
click at [36, 65] on div "Segments" at bounding box center [29, 65] width 17 height 6
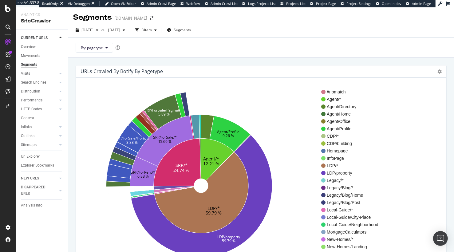
click at [73, 80] on div "URLs Crawled By Botify By pagetype Sunburst Treemap Table Expand Export as CSV …" at bounding box center [261, 180] width 377 height 231
click at [103, 50] on button "By: pagetype" at bounding box center [95, 48] width 38 height 10
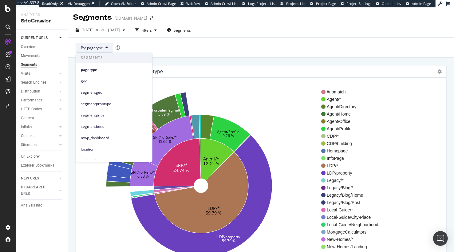
click at [109, 104] on span "segmentproptype" at bounding box center [114, 104] width 66 height 6
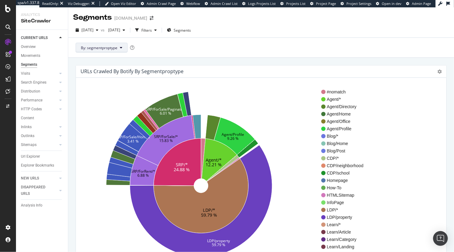
click at [95, 47] on span "By: segmentproptype" at bounding box center [99, 47] width 37 height 5
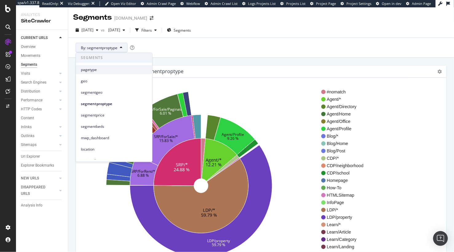
click at [116, 69] on span "pagetype" at bounding box center [114, 70] width 66 height 6
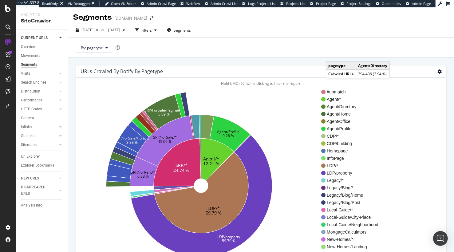
click at [440, 72] on icon at bounding box center [440, 71] width 4 height 4
click at [421, 103] on span "Table" at bounding box center [421, 105] width 49 height 8
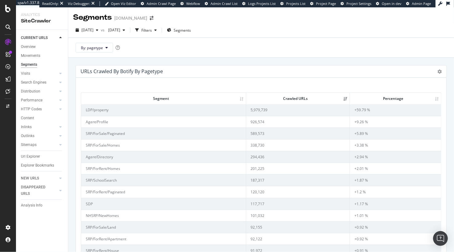
click at [180, 69] on div "URLs Crawled By Botify By pagetype Sunburst Treemap Table Expand Export as CSV …" at bounding box center [261, 71] width 371 height 12
drag, startPoint x: 98, startPoint y: 46, endPoint x: 100, endPoint y: 50, distance: 4.0
click at [98, 46] on span "By: pagetype" at bounding box center [92, 47] width 22 height 5
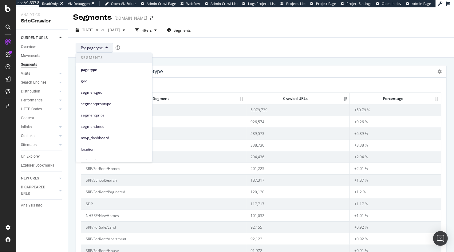
click at [113, 83] on span "geo" at bounding box center [114, 81] width 66 height 6
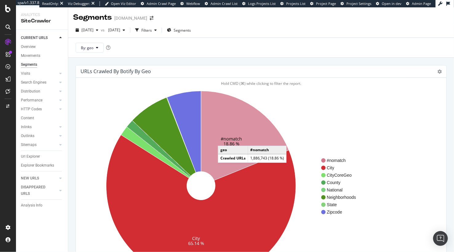
scroll to position [18, 0]
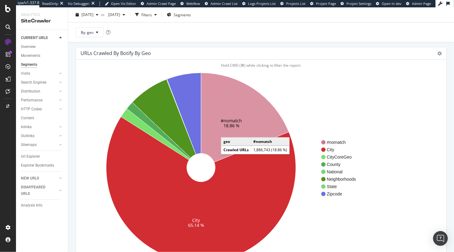
click at [227, 131] on icon at bounding box center [245, 117] width 88 height 89
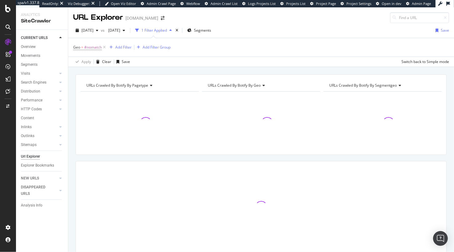
click at [181, 69] on div "URLs Crawled By Botify By pagetype Chart (by Value) Table Expand Export as CSV …" at bounding box center [261, 74] width 386 height 15
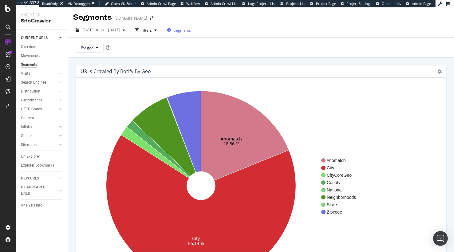
click at [191, 30] on span "Segments" at bounding box center [182, 30] width 17 height 5
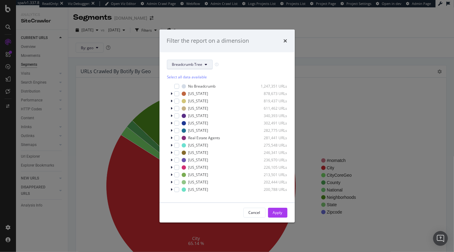
click at [181, 64] on span "Breadcrumb Tree" at bounding box center [187, 64] width 30 height 5
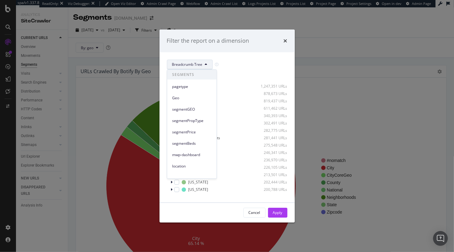
click at [188, 86] on span "pagetype" at bounding box center [192, 87] width 40 height 6
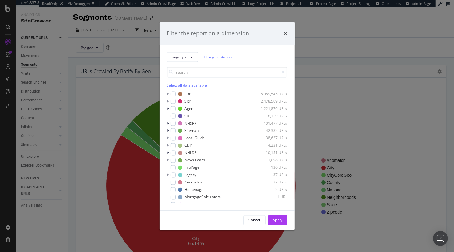
click at [176, 86] on div "Select all data available" at bounding box center [227, 84] width 121 height 5
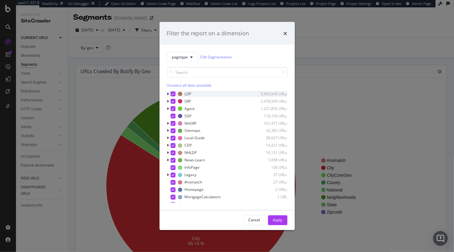
click at [172, 94] on icon "modal" at bounding box center [173, 93] width 3 height 3
drag, startPoint x: 284, startPoint y: 219, endPoint x: 228, endPoint y: 166, distance: 76.3
click at [283, 219] on button "Apply" at bounding box center [277, 220] width 19 height 10
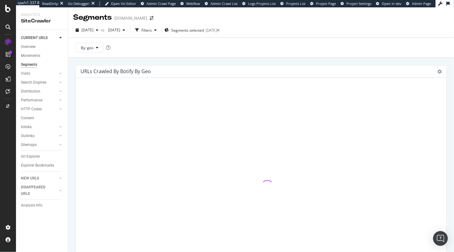
click at [160, 60] on div "URLs Crawled By Botify By geo Sunburst Treemap Table Expand Export as CSV × Clo…" at bounding box center [261, 180] width 386 height 245
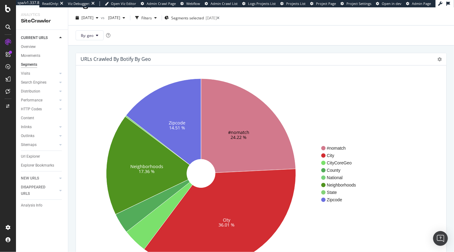
scroll to position [14, 0]
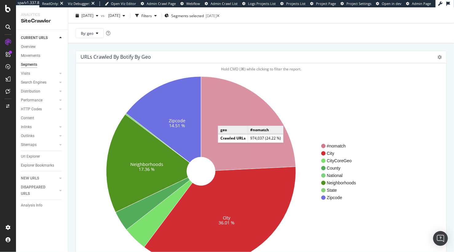
click at [224, 120] on icon at bounding box center [248, 124] width 95 height 94
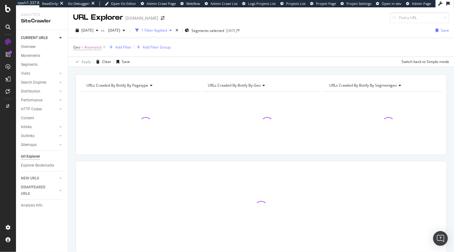
click at [193, 71] on div "URLs Crawled By Botify By pagetype Chart (by Value) Table Expand Export as CSV …" at bounding box center [261, 74] width 386 height 15
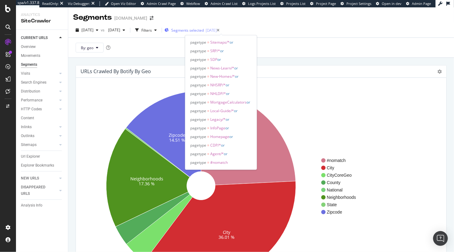
click at [204, 30] on span "Segments selected" at bounding box center [187, 30] width 33 height 5
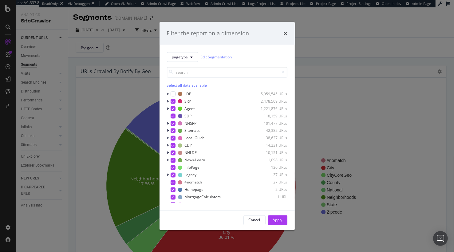
click at [175, 83] on div "Select all data available" at bounding box center [227, 84] width 121 height 5
click at [174, 84] on div "Unselect all data available" at bounding box center [227, 84] width 121 height 5
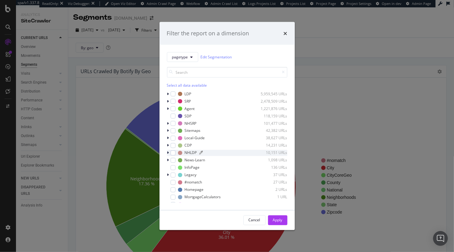
drag, startPoint x: 172, startPoint y: 101, endPoint x: 210, endPoint y: 153, distance: 63.6
click at [172, 101] on div "modal" at bounding box center [173, 101] width 5 height 5
click at [271, 219] on button "Apply" at bounding box center [277, 220] width 19 height 10
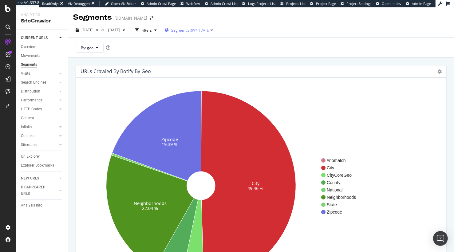
drag, startPoint x: 219, startPoint y: 57, endPoint x: 189, endPoint y: 33, distance: 37.9
click at [219, 57] on div "By: geo" at bounding box center [261, 48] width 386 height 20
click at [97, 50] on icon at bounding box center [97, 48] width 2 height 4
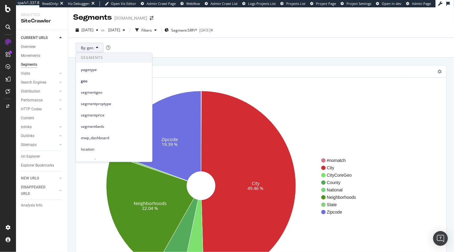
drag, startPoint x: 101, startPoint y: 68, endPoint x: 101, endPoint y: 60, distance: 7.7
click at [101, 68] on span "pagetype" at bounding box center [114, 70] width 66 height 6
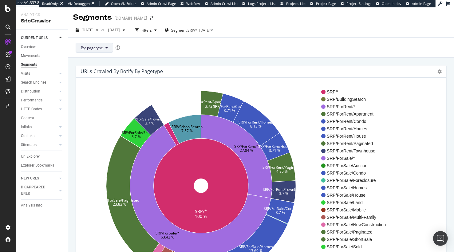
click at [103, 49] on button "By: pagetype" at bounding box center [95, 48] width 38 height 10
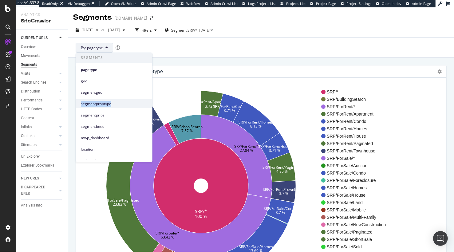
drag, startPoint x: 110, startPoint y: 92, endPoint x: 112, endPoint y: 102, distance: 10.0
click at [112, 102] on div "Segments pagetype geo segmentgeo segmentproptype segmentprice segmentbeds mwp_d…" at bounding box center [114, 109] width 76 height 112
click at [112, 103] on span "segmentproptype" at bounding box center [114, 104] width 66 height 6
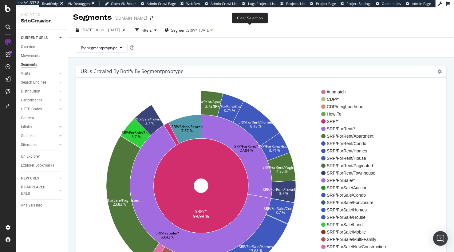
click at [213, 30] on icon at bounding box center [211, 31] width 3 height 4
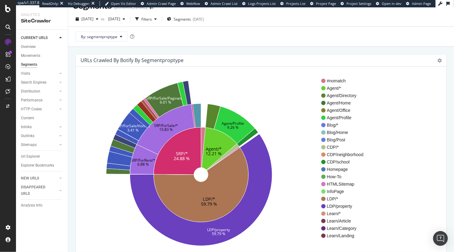
scroll to position [12, 0]
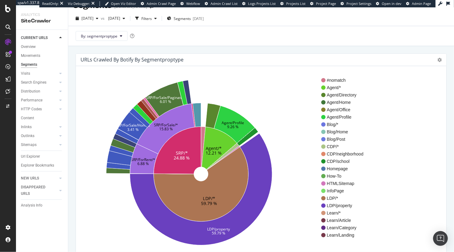
drag, startPoint x: 207, startPoint y: 47, endPoint x: 189, endPoint y: 51, distance: 18.4
click at [205, 48] on div "URLs Crawled By Botify By segmentproptype Sunburst Treemap Table Expand Export …" at bounding box center [261, 168] width 386 height 245
drag, startPoint x: 195, startPoint y: 50, endPoint x: 137, endPoint y: 37, distance: 59.2
click at [114, 37] on span "By: segmentproptype" at bounding box center [99, 36] width 37 height 5
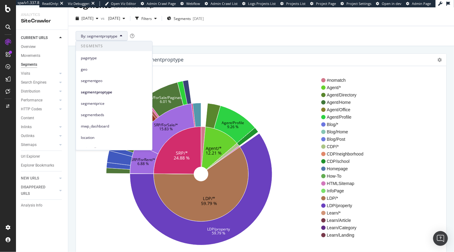
click at [117, 80] on span "segmentgeo" at bounding box center [114, 81] width 66 height 6
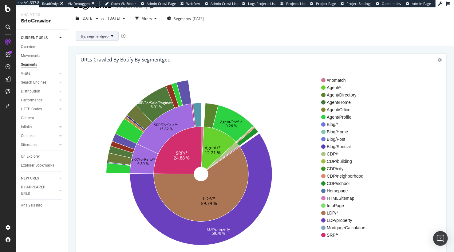
click at [97, 37] on span "By: segmentgeo" at bounding box center [95, 36] width 28 height 5
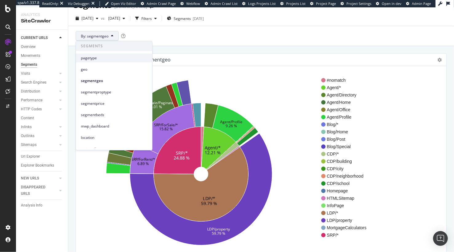
click at [101, 57] on span "pagetype" at bounding box center [114, 58] width 66 height 6
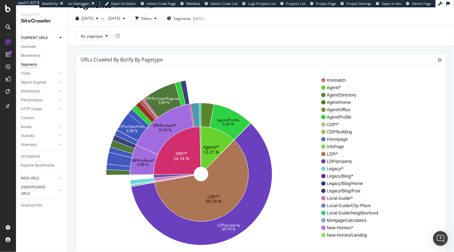
click at [125, 48] on div "URLs Crawled By Botify By pagetype Sunburst Treemap Table Expand Export as CSV …" at bounding box center [261, 168] width 386 height 245
drag, startPoint x: 89, startPoint y: 34, endPoint x: 90, endPoint y: 39, distance: 4.9
click at [89, 34] on span "By: pagetype" at bounding box center [92, 36] width 22 height 5
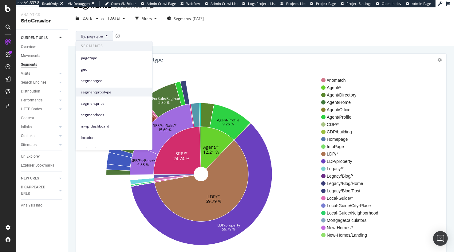
click at [109, 91] on span "segmentproptype" at bounding box center [114, 92] width 66 height 6
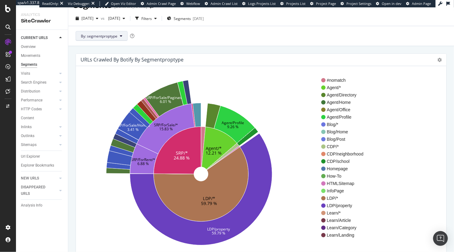
click at [90, 36] on span "By: segmentproptype" at bounding box center [99, 36] width 37 height 5
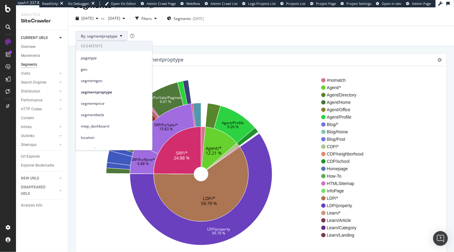
drag, startPoint x: 95, startPoint y: 57, endPoint x: 103, endPoint y: 65, distance: 11.1
click at [95, 57] on span "pagetype" at bounding box center [114, 58] width 66 height 6
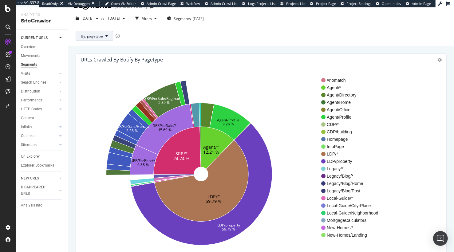
click at [87, 36] on span "By: pagetype" at bounding box center [92, 36] width 22 height 5
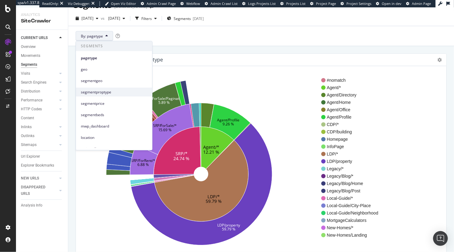
click at [113, 94] on span "segmentproptype" at bounding box center [114, 92] width 66 height 6
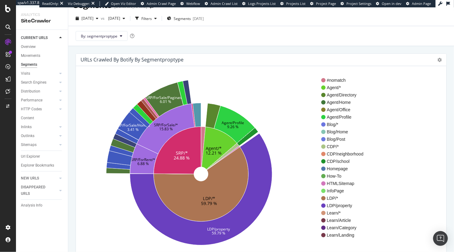
click at [72, 79] on div "URLs Crawled By Botify By segmentproptype Sunburst Treemap Table Expand Export …" at bounding box center [261, 168] width 386 height 245
click at [115, 36] on span "By: segmentproptype" at bounding box center [99, 36] width 37 height 5
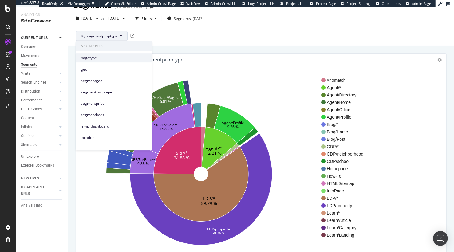
click at [122, 61] on span "pagetype" at bounding box center [114, 58] width 66 height 6
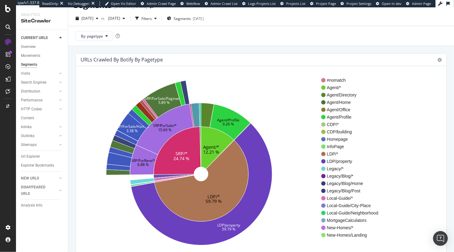
click at [70, 59] on div "URLs Crawled By Botify By pagetype Sunburst Treemap Table Expand Export as CSV …" at bounding box center [261, 168] width 386 height 245
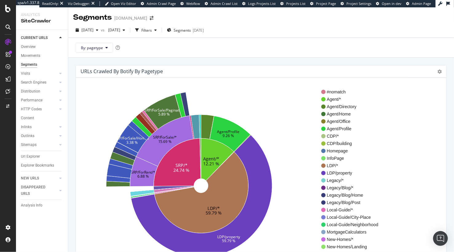
scroll to position [5, 0]
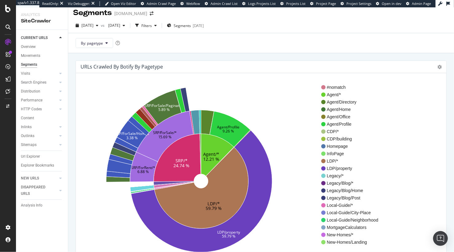
click at [98, 42] on span "By: pagetype" at bounding box center [92, 43] width 22 height 5
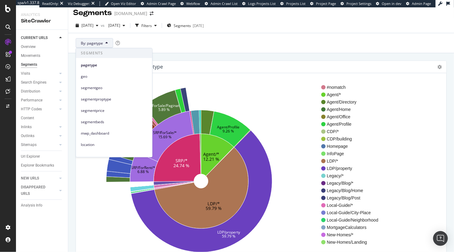
scroll to position [4, 0]
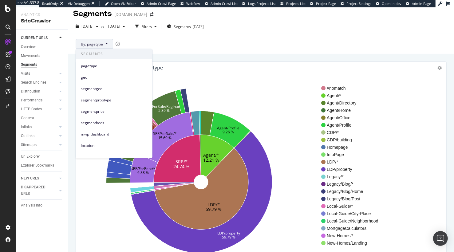
click at [171, 56] on div "URLs Crawled By Botify By pagetype Sunburst Treemap Table Expand Export as CSV …" at bounding box center [261, 176] width 386 height 245
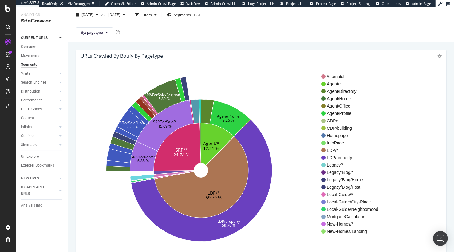
scroll to position [24, 0]
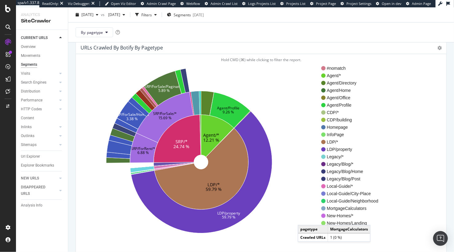
click at [304, 219] on icon "Agent/* 12.21 % LDP/* 59.79 % SRP/* 24.74 % Agent/Profile 9.26 % LDP/property 5…" at bounding box center [201, 162] width 240 height 190
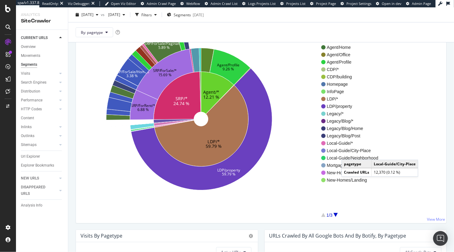
scroll to position [78, 0]
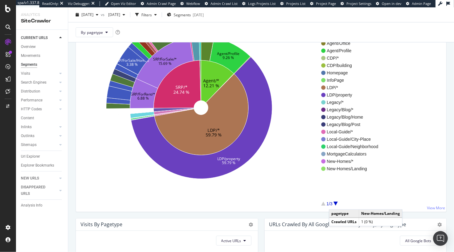
click at [335, 203] on div at bounding box center [336, 204] width 4 height 4
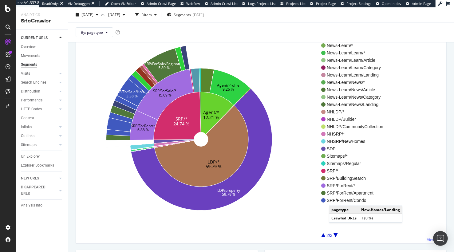
scroll to position [61, 0]
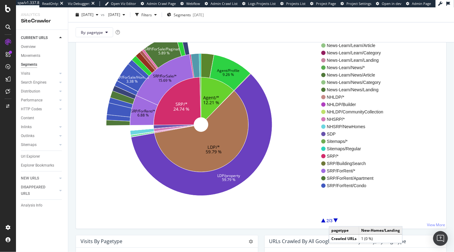
click at [335, 220] on div at bounding box center [336, 221] width 4 height 4
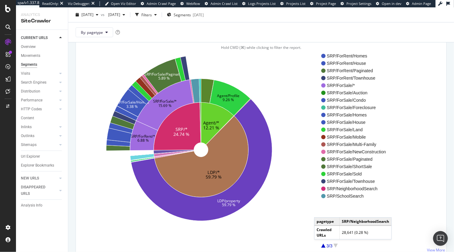
scroll to position [37, 0]
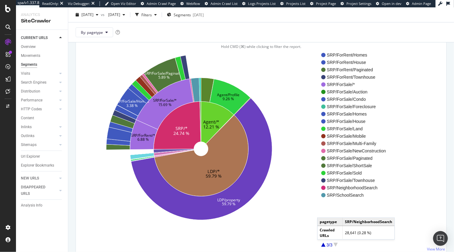
click at [324, 246] on div at bounding box center [323, 245] width 4 height 4
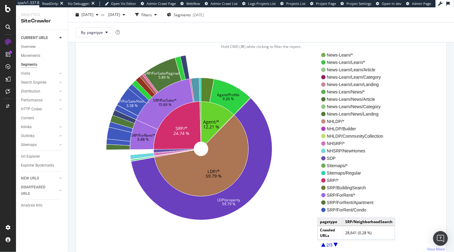
drag, startPoint x: 324, startPoint y: 246, endPoint x: 283, endPoint y: 201, distance: 60.3
click at [324, 246] on div at bounding box center [323, 245] width 4 height 4
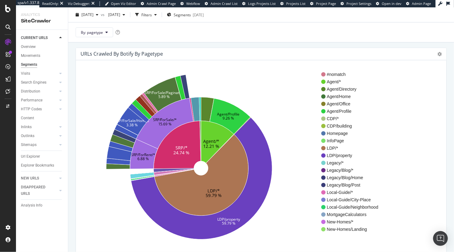
scroll to position [0, 0]
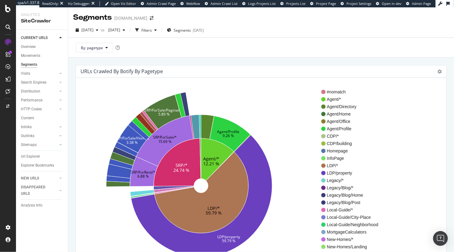
click at [191, 30] on span "Segments" at bounding box center [182, 30] width 17 height 5
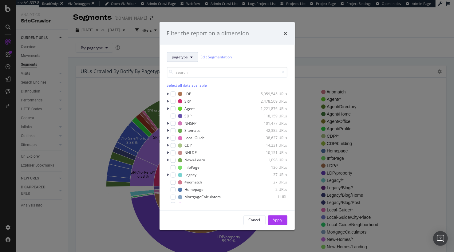
click at [186, 57] on span "pagetype" at bounding box center [180, 56] width 16 height 5
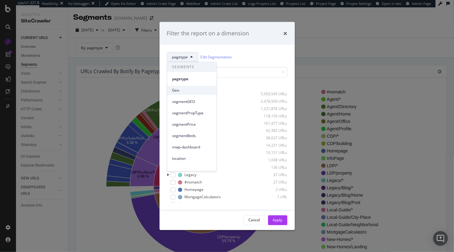
click at [191, 89] on span "Geo" at bounding box center [192, 91] width 40 height 6
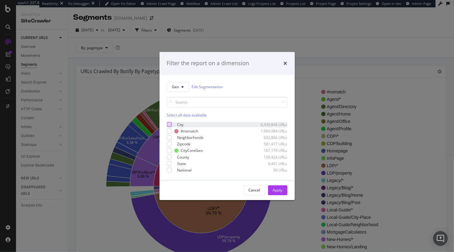
drag, startPoint x: 170, startPoint y: 125, endPoint x: 196, endPoint y: 139, distance: 29.6
click at [170, 125] on div "modal" at bounding box center [169, 124] width 5 height 5
drag, startPoint x: 278, startPoint y: 191, endPoint x: 258, endPoint y: 177, distance: 24.6
click at [279, 191] on div "Apply" at bounding box center [278, 190] width 10 height 5
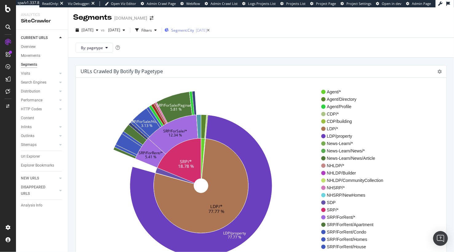
click at [203, 28] on div "Segment: City 2025-08-29" at bounding box center [186, 30] width 42 height 9
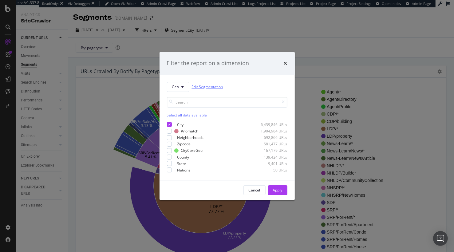
click at [202, 86] on link "Edit Segmentation" at bounding box center [207, 87] width 31 height 6
click at [287, 63] on icon "times" at bounding box center [286, 63] width 4 height 5
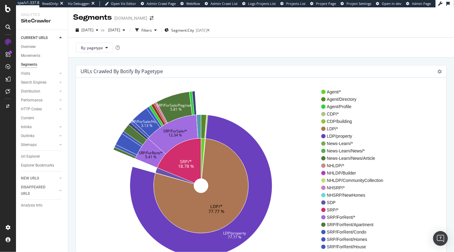
drag, startPoint x: 137, startPoint y: 58, endPoint x: 125, endPoint y: 76, distance: 21.6
click at [137, 58] on div "URLs Crawled By Botify By pagetype Sunburst Treemap Table Expand Export as CSV …" at bounding box center [261, 180] width 386 height 245
click at [33, 156] on div "Url Explorer" at bounding box center [30, 156] width 19 height 6
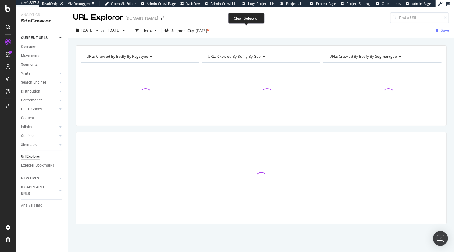
click at [210, 30] on icon at bounding box center [208, 31] width 3 height 4
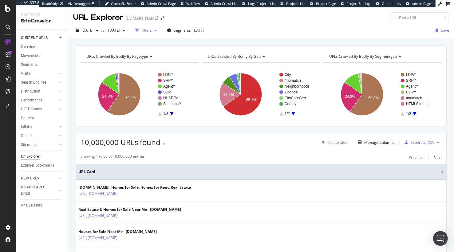
drag, startPoint x: 174, startPoint y: 41, endPoint x: 173, endPoint y: 27, distance: 13.9
click at [174, 41] on div "URLs Crawled By Botify By pagetype Chart (by Value) Table Expand Export as CSV …" at bounding box center [261, 45] width 386 height 15
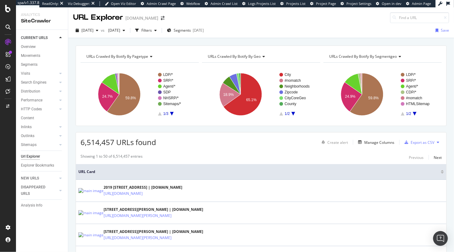
click at [171, 41] on div "URLs Crawled By Botify By pagetype Chart (by Value) Table Expand Export as CSV …" at bounding box center [261, 45] width 386 height 15
click at [191, 30] on span "Segments" at bounding box center [182, 30] width 17 height 5
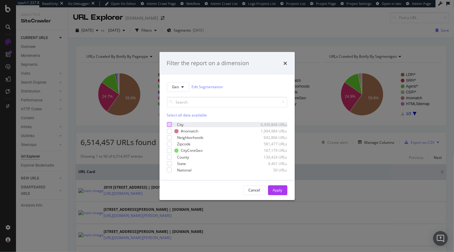
click at [169, 126] on div "modal" at bounding box center [169, 124] width 5 height 5
click at [182, 86] on icon "modal" at bounding box center [183, 87] width 2 height 4
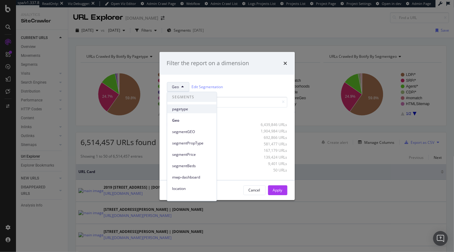
click at [196, 110] on span "pagetype" at bounding box center [192, 109] width 40 height 6
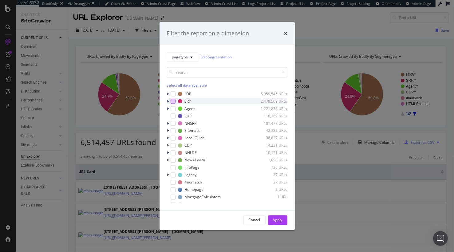
click at [171, 101] on div "modal" at bounding box center [173, 101] width 5 height 5
click at [183, 59] on span "pagetype" at bounding box center [180, 56] width 16 height 5
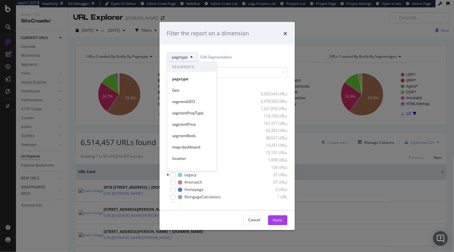
click at [189, 90] on span "Geo" at bounding box center [192, 91] width 40 height 6
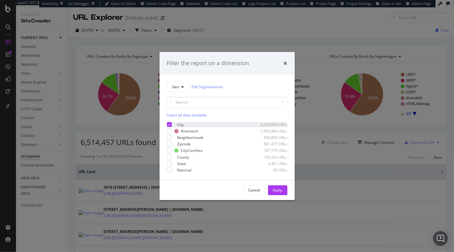
click at [169, 124] on icon "modal" at bounding box center [169, 124] width 3 height 3
click at [181, 86] on button "Geo" at bounding box center [178, 87] width 22 height 10
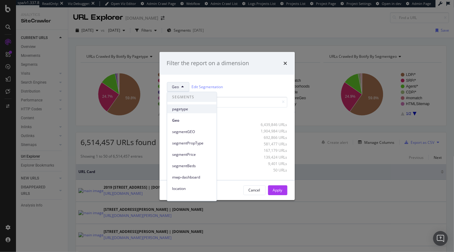
click at [186, 109] on span "pagetype" at bounding box center [192, 109] width 40 height 6
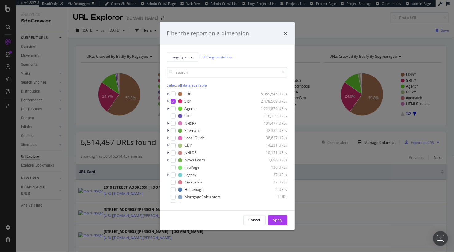
click at [279, 220] on div "Apply" at bounding box center [278, 220] width 10 height 5
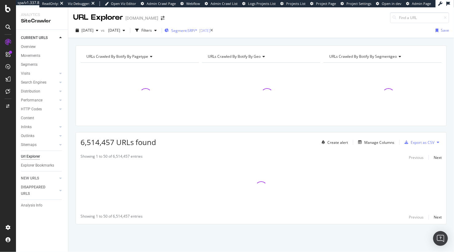
drag, startPoint x: 207, startPoint y: 42, endPoint x: 210, endPoint y: 28, distance: 14.8
click at [207, 42] on div "URLs Crawled By Botify By pagetype Chart (by Value) Table Expand Export as CSV …" at bounding box center [261, 45] width 386 height 15
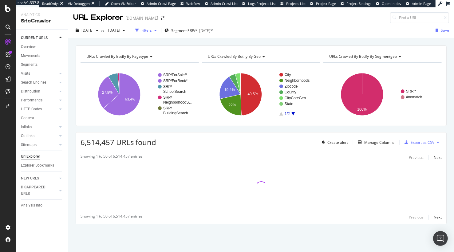
click at [152, 30] on div "Filters" at bounding box center [146, 30] width 10 height 5
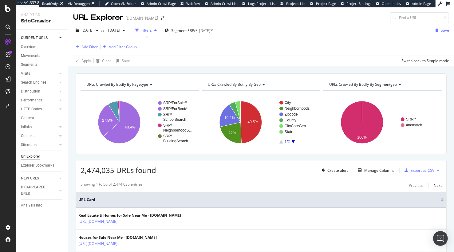
click at [171, 72] on div "URLs Crawled By Botify By pagetype Chart (by Value) Table Expand Export as CSV …" at bounding box center [261, 73] width 386 height 15
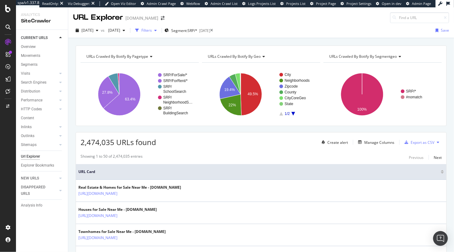
click at [159, 27] on div "Filters" at bounding box center [146, 30] width 26 height 9
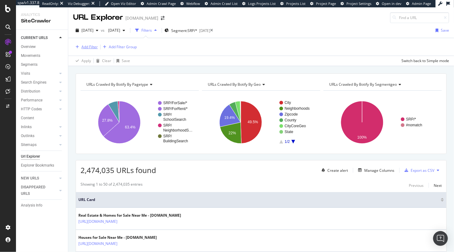
click at [94, 46] on div "Add Filter" at bounding box center [89, 46] width 16 height 5
click at [220, 67] on div "URLs Crawled By Botify By pagetype Chart (by Value) Table Expand Export as CSV …" at bounding box center [261, 73] width 386 height 15
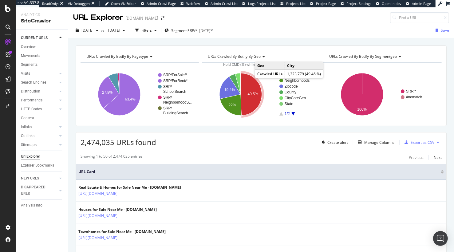
click at [251, 104] on icon "A chart." at bounding box center [251, 94] width 21 height 42
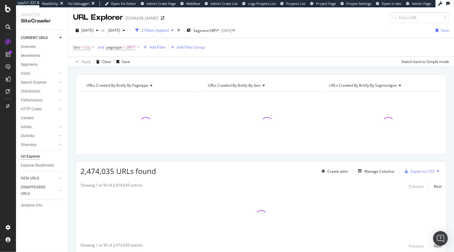
click at [204, 68] on div "URLs Crawled By Botify By pagetype Chart (by Value) Table Expand Export as CSV …" at bounding box center [261, 74] width 386 height 15
click at [158, 48] on div "Add Filter" at bounding box center [157, 47] width 16 height 5
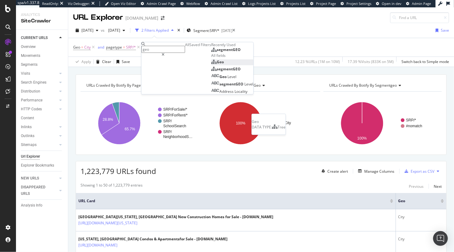
type input "geo"
click at [211, 65] on div "Geo" at bounding box center [217, 62] width 13 height 5
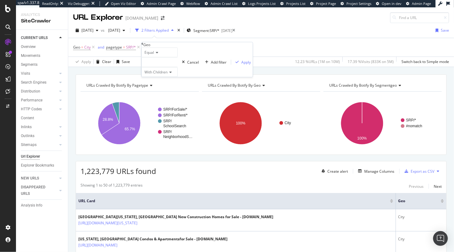
click at [173, 67] on div at bounding box center [159, 63] width 36 height 10
click at [216, 77] on div "Equal With Children Cancel Add filter Apply" at bounding box center [196, 63] width 111 height 30
drag, startPoint x: 127, startPoint y: 71, endPoint x: 134, endPoint y: 54, distance: 18.8
click at [127, 71] on div "URLs Crawled By Botify By pagetype Chart (by Value) Table Expand Export as CSV …" at bounding box center [261, 74] width 386 height 15
click at [137, 47] on icon at bounding box center [138, 47] width 5 height 6
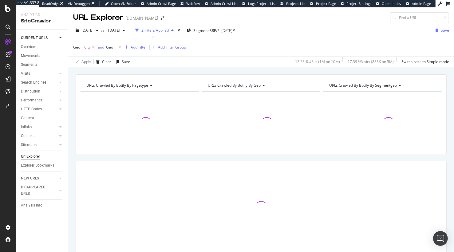
click at [114, 47] on span "=" at bounding box center [115, 47] width 2 height 5
click at [141, 66] on div at bounding box center [124, 62] width 36 height 10
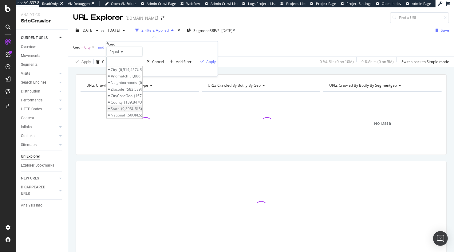
click at [142, 112] on div "State 9,393 URLS" at bounding box center [125, 108] width 36 height 6
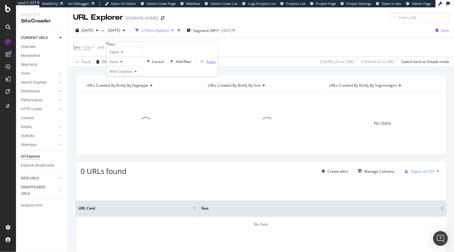
drag, startPoint x: 171, startPoint y: 95, endPoint x: 121, endPoint y: 59, distance: 61.2
click at [206, 64] on div "Apply" at bounding box center [211, 61] width 10 height 5
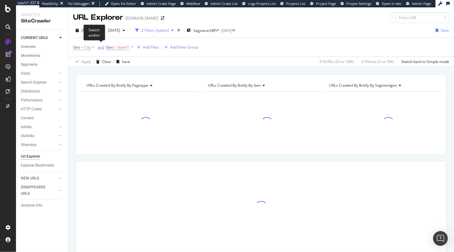
click at [98, 47] on div "and" at bounding box center [101, 47] width 6 height 5
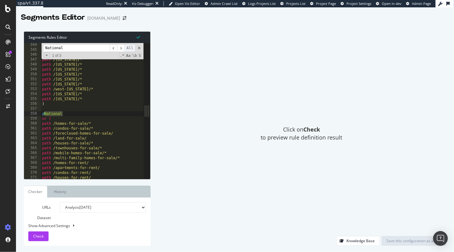
scroll to position [1688, 0]
click at [138, 48] on span at bounding box center [139, 48] width 4 height 4
type textarea "@National"
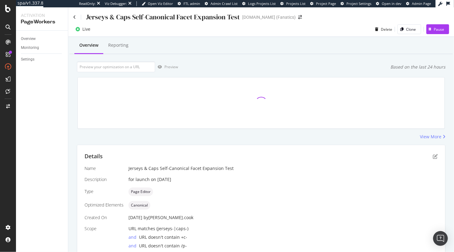
scroll to position [46, 0]
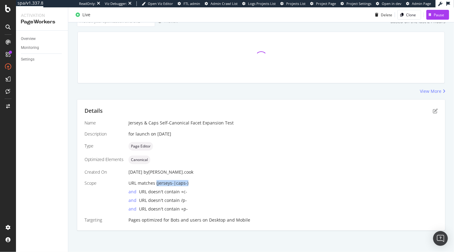
drag, startPoint x: 185, startPoint y: 184, endPoint x: 155, endPoint y: 185, distance: 29.8
click at [155, 185] on div "URL matches (jerseys-|caps-)" at bounding box center [283, 183] width 309 height 6
copy span "(jerseys-|caps-)"
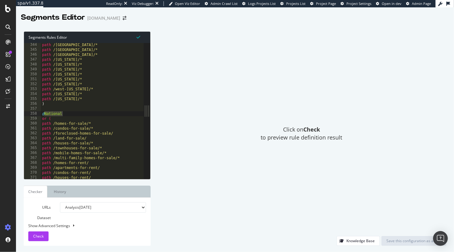
scroll to position [1688, 0]
click at [226, 60] on div "Click on Check to preview rule definition result" at bounding box center [302, 133] width 290 height 205
